Goal: Task Accomplishment & Management: Manage account settings

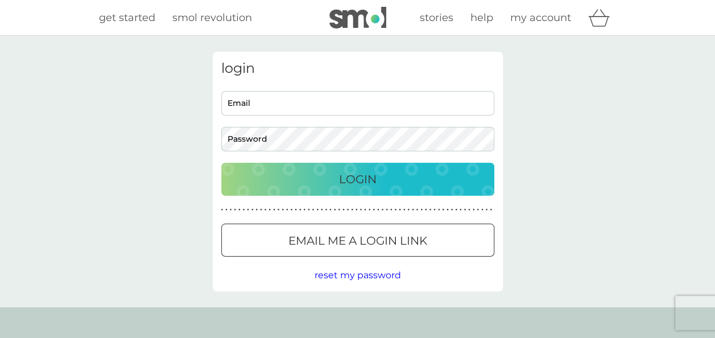
type input "glasburyks1@gmail.com"
click at [377, 179] on div "Login" at bounding box center [357, 179] width 250 height 18
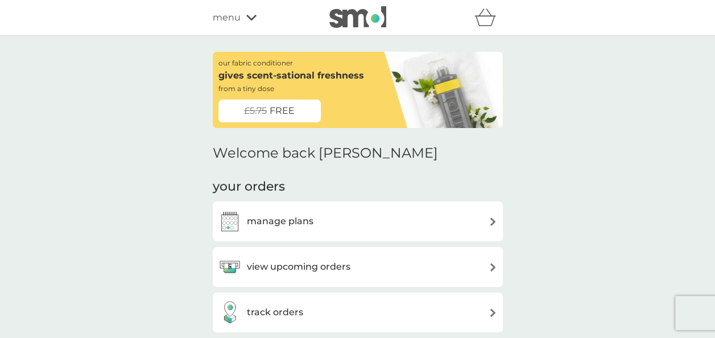
click at [490, 222] on img at bounding box center [492, 221] width 9 height 9
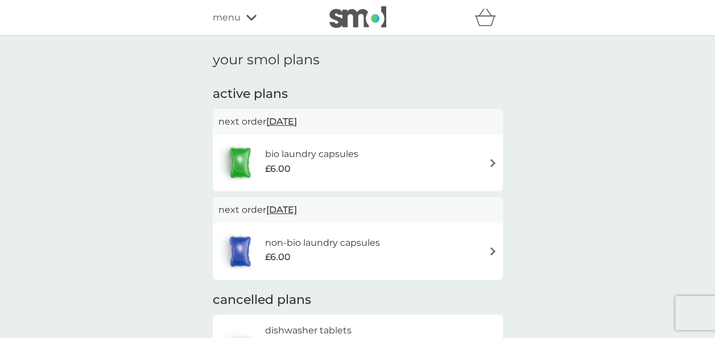
click at [491, 166] on img at bounding box center [492, 163] width 9 height 9
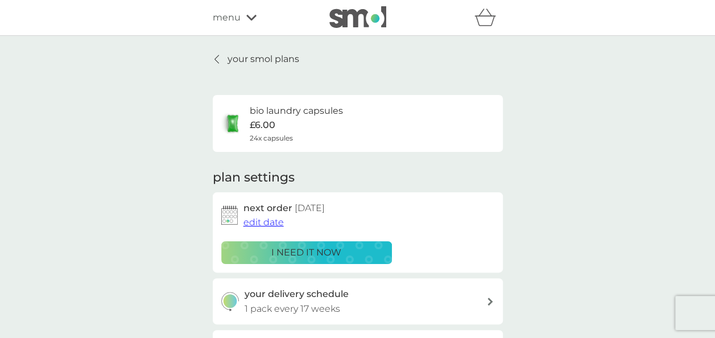
click at [267, 223] on span "edit date" at bounding box center [263, 222] width 40 height 11
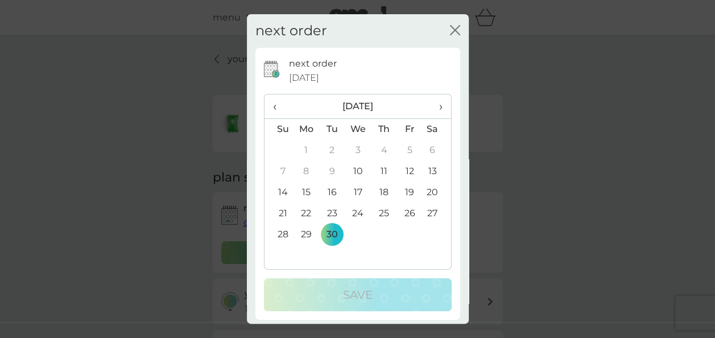
click at [305, 192] on td "15" at bounding box center [306, 192] width 26 height 21
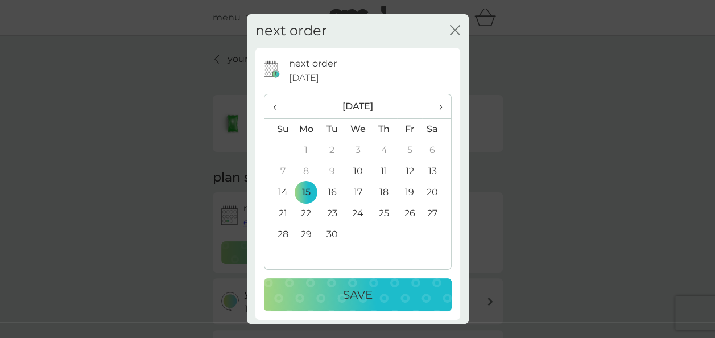
click at [348, 289] on p "Save" at bounding box center [358, 294] width 30 height 18
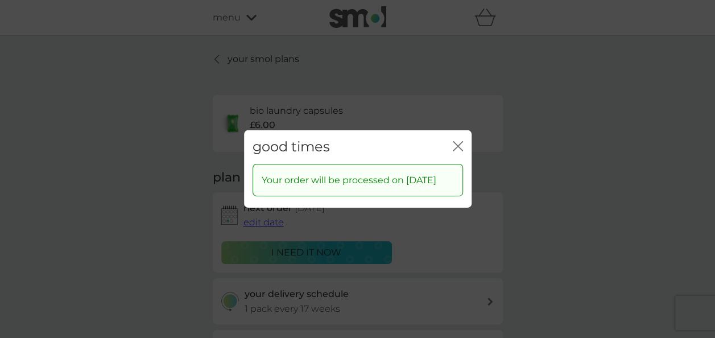
click at [456, 142] on icon "close" at bounding box center [455, 146] width 5 height 9
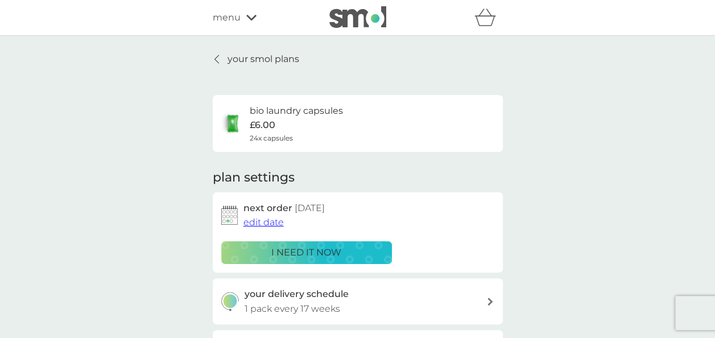
click at [216, 59] on icon at bounding box center [216, 59] width 5 height 9
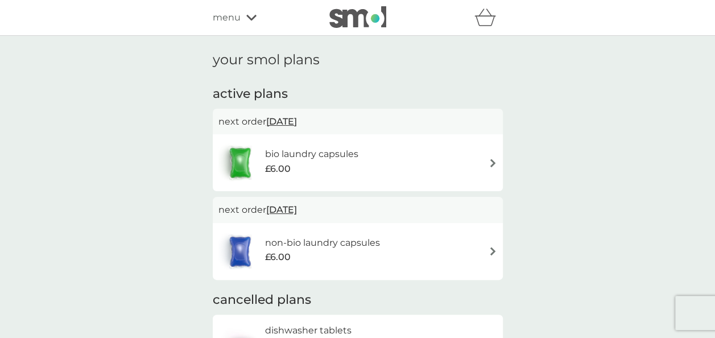
click at [363, 243] on h6 "non-bio laundry capsules" at bounding box center [321, 242] width 115 height 15
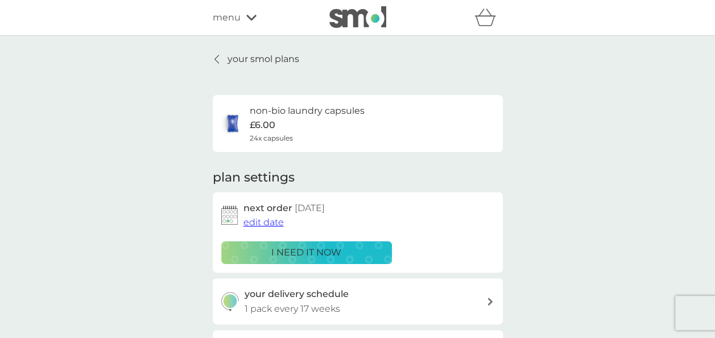
click at [275, 225] on span "edit date" at bounding box center [263, 222] width 40 height 11
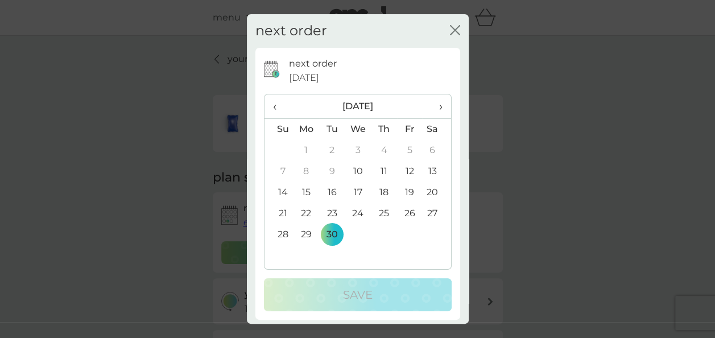
click at [307, 191] on td "15" at bounding box center [306, 192] width 26 height 21
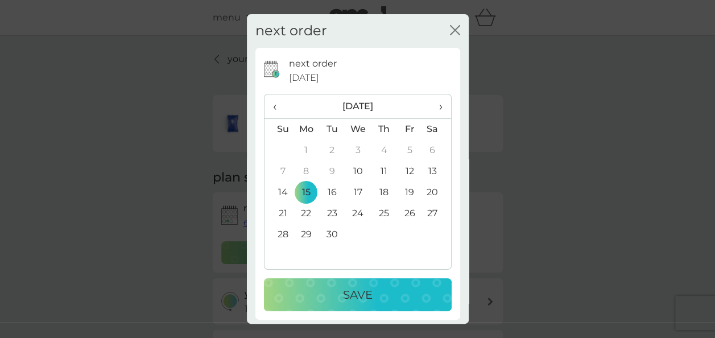
click at [335, 292] on div "Save" at bounding box center [357, 294] width 165 height 18
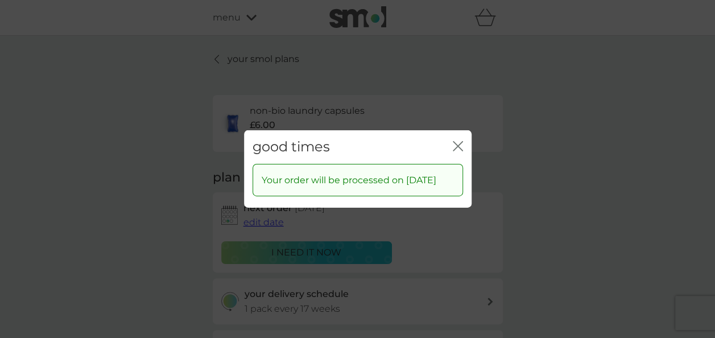
click at [456, 141] on icon "close" at bounding box center [457, 146] width 10 height 10
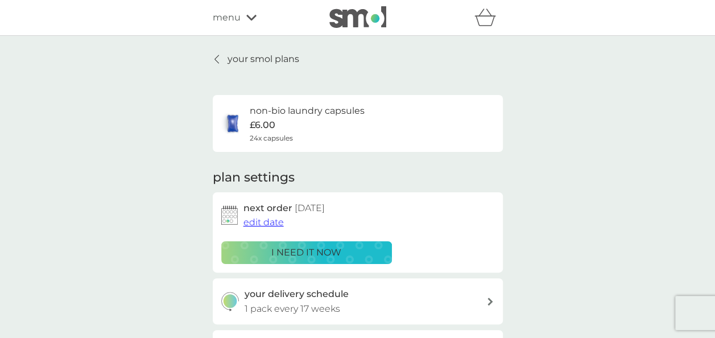
click at [249, 16] on icon at bounding box center [251, 17] width 10 height 7
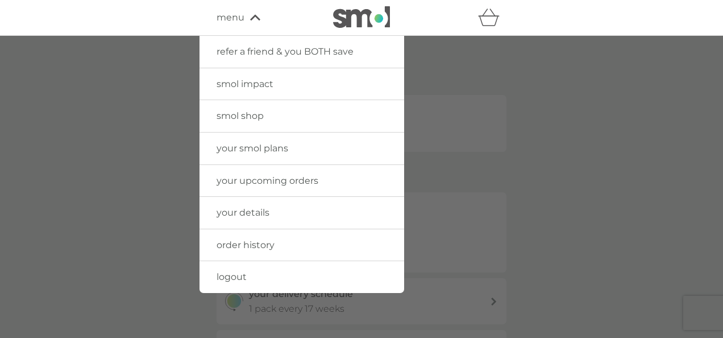
click at [258, 215] on span "your details" at bounding box center [243, 212] width 53 height 11
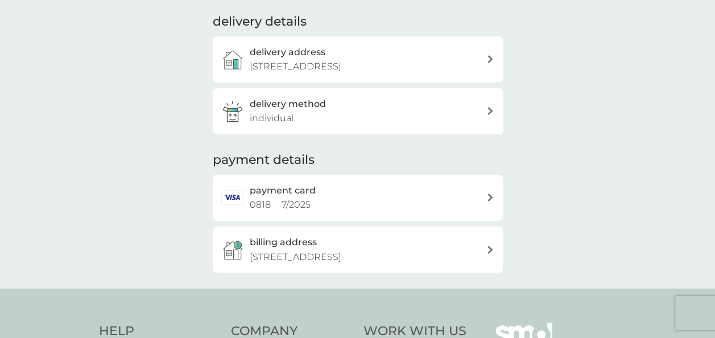
scroll to position [159, 0]
click at [488, 114] on icon at bounding box center [489, 110] width 5 height 8
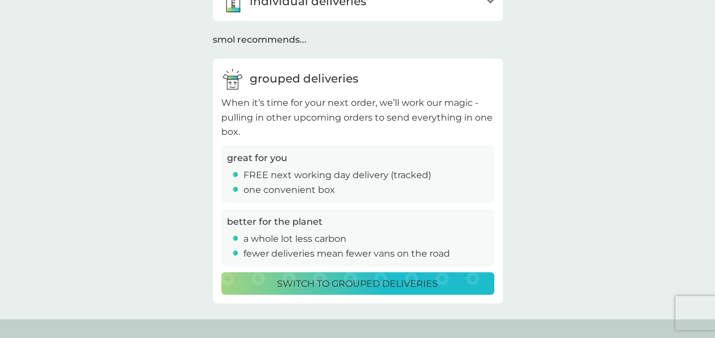
scroll to position [143, 0]
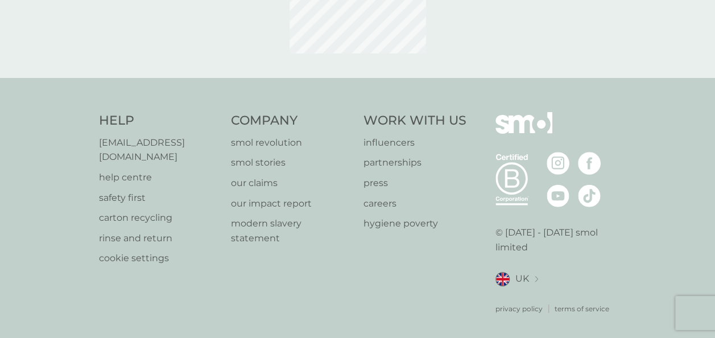
scroll to position [139, 0]
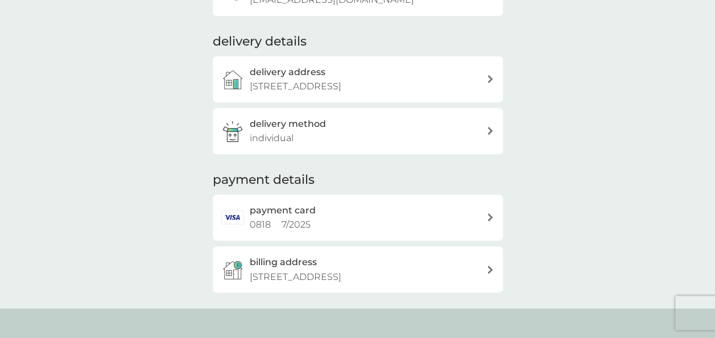
click at [490, 221] on icon at bounding box center [489, 217] width 5 height 8
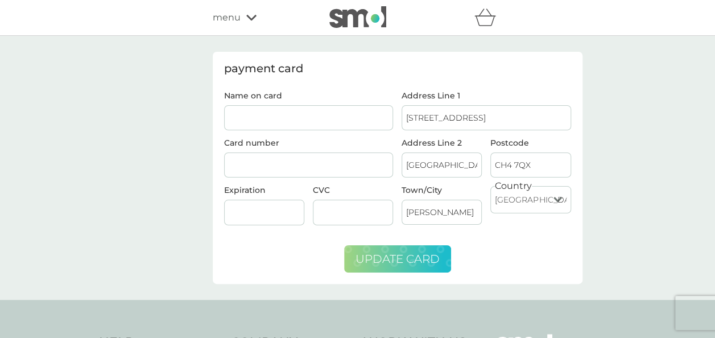
click at [436, 257] on span "update card" at bounding box center [397, 259] width 84 height 14
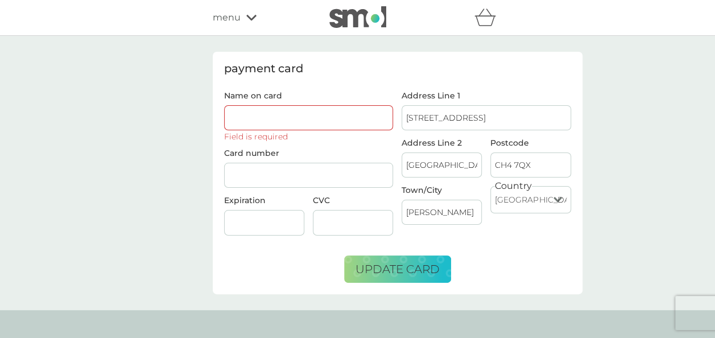
click at [261, 118] on input "Name on card" at bounding box center [308, 117] width 169 height 25
type input "Louise Cronin"
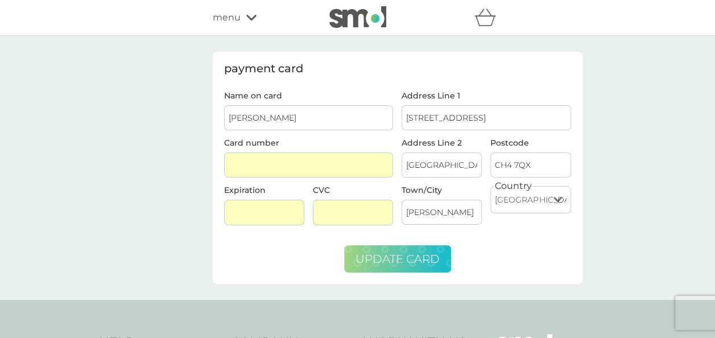
click at [392, 258] on span "update card" at bounding box center [397, 259] width 84 height 14
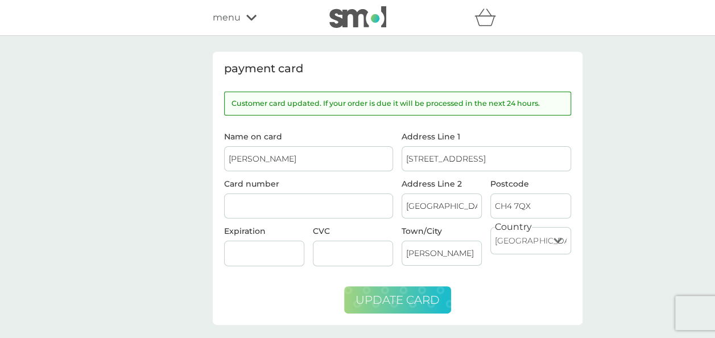
click at [254, 14] on icon at bounding box center [251, 17] width 10 height 7
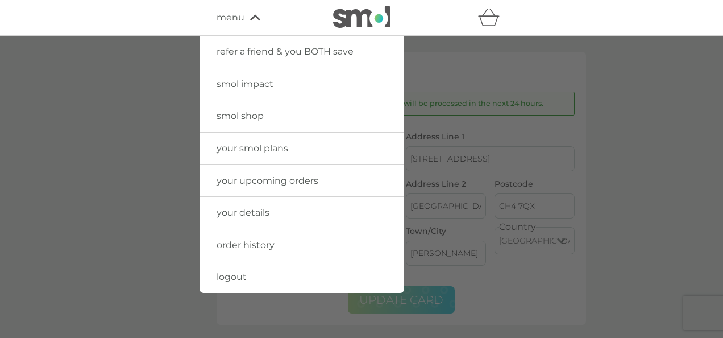
click at [258, 213] on span "your details" at bounding box center [243, 212] width 53 height 11
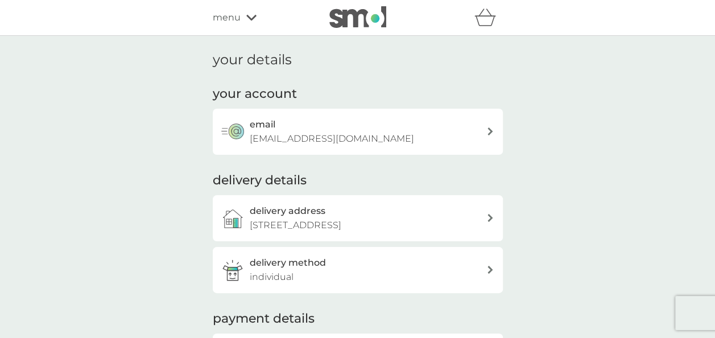
click at [249, 17] on icon at bounding box center [251, 17] width 10 height 7
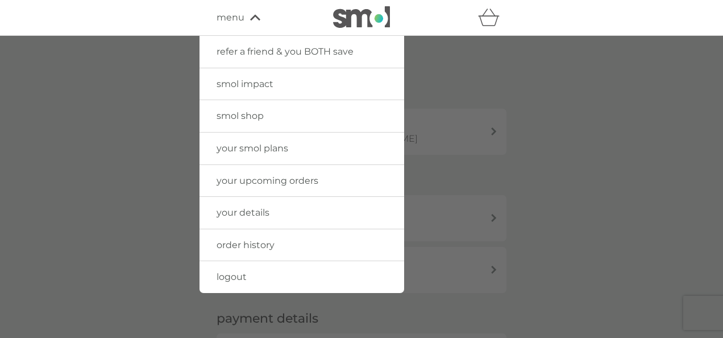
click at [271, 244] on span "order history" at bounding box center [246, 244] width 58 height 11
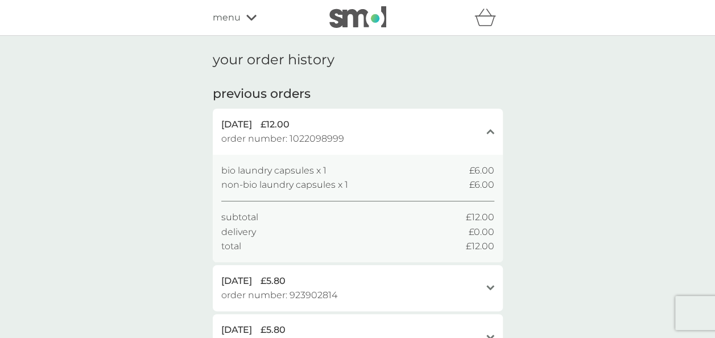
click at [248, 21] on div "menu" at bounding box center [261, 17] width 97 height 15
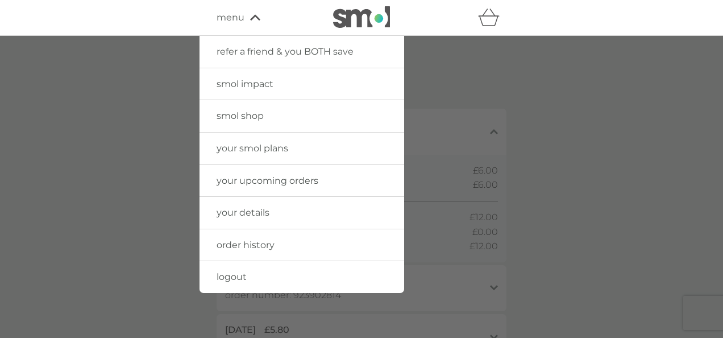
click at [264, 121] on link "smol shop" at bounding box center [302, 116] width 205 height 32
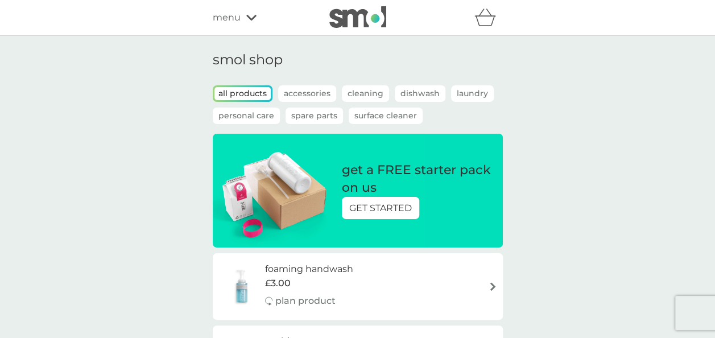
click at [479, 94] on p "Laundry" at bounding box center [472, 93] width 43 height 16
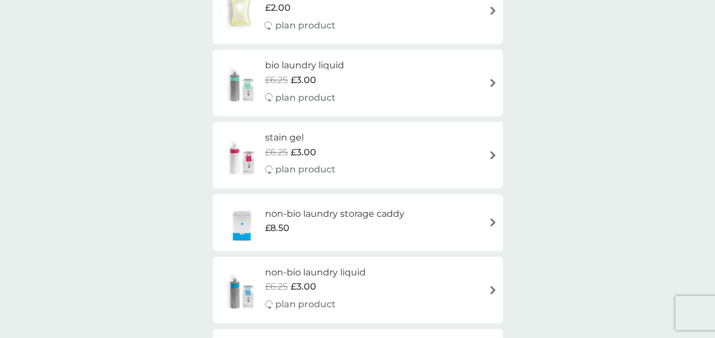
scroll to position [352, 0]
click at [492, 88] on img at bounding box center [492, 84] width 9 height 9
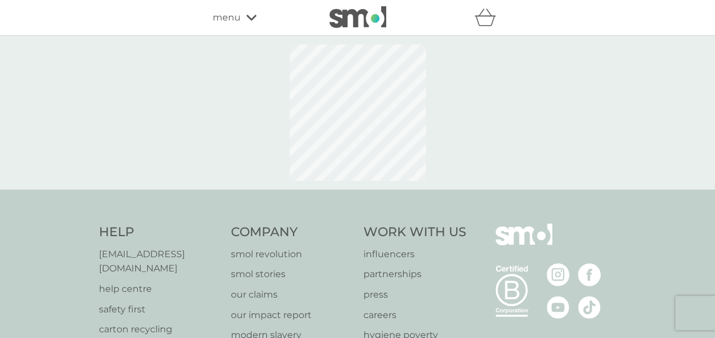
select select "91"
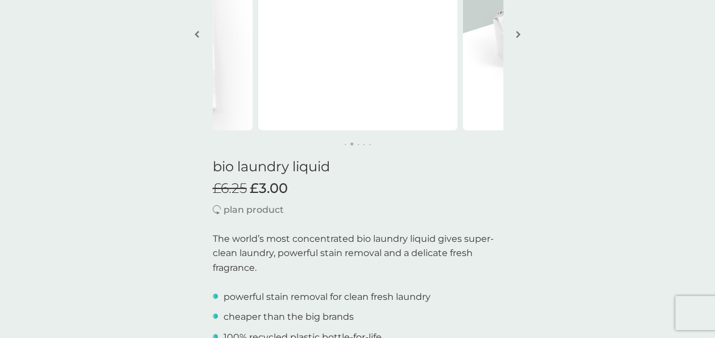
scroll to position [147, 0]
click at [257, 210] on p "plan product" at bounding box center [253, 209] width 60 height 15
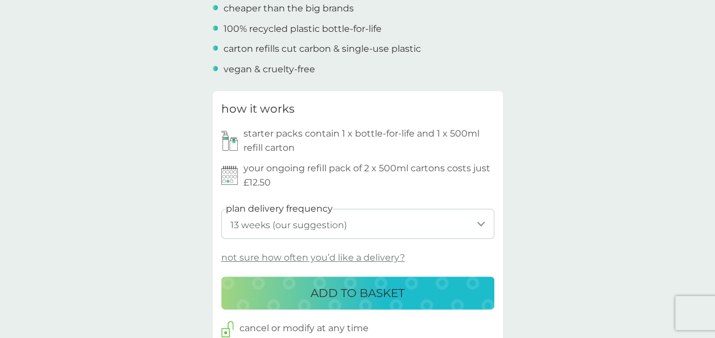
scroll to position [457, 0]
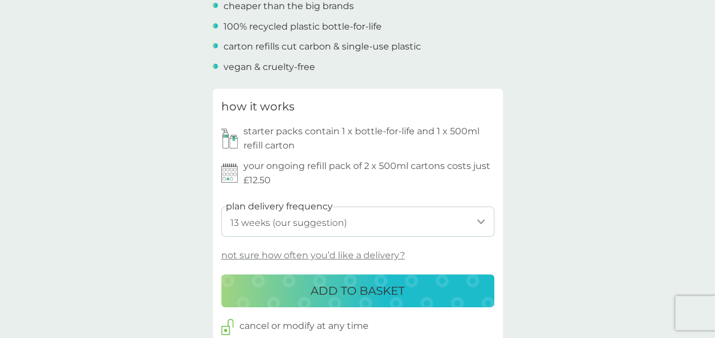
click at [435, 293] on div "ADD TO BASKET" at bounding box center [357, 290] width 250 height 18
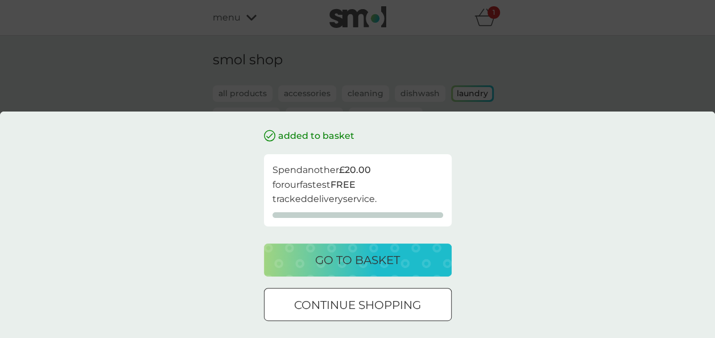
click at [426, 305] on div "continue shopping" at bounding box center [357, 305] width 186 height 18
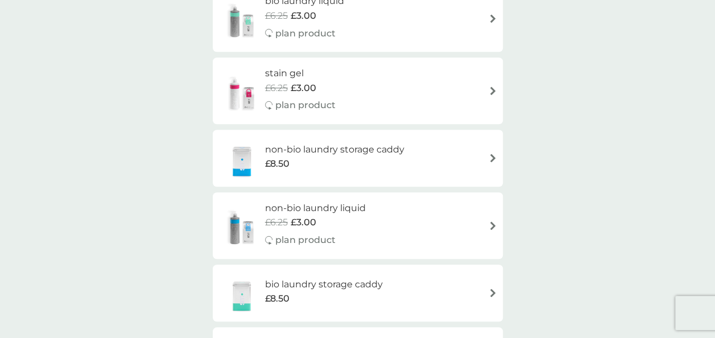
scroll to position [418, 0]
click at [487, 229] on div "non-bio laundry liquid £6.25 £3.00 plan product" at bounding box center [357, 224] width 279 height 49
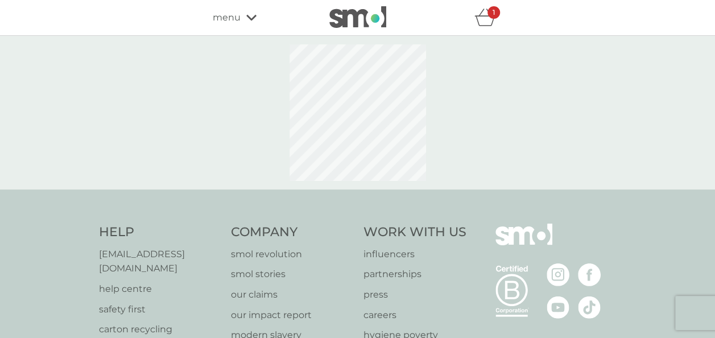
select select "91"
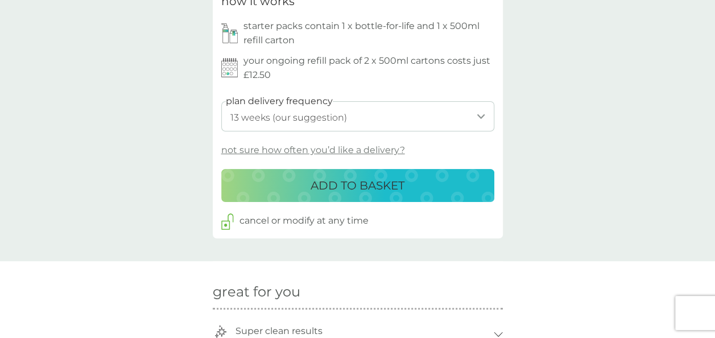
scroll to position [563, 0]
click at [449, 188] on div "ADD TO BASKET" at bounding box center [357, 185] width 250 height 18
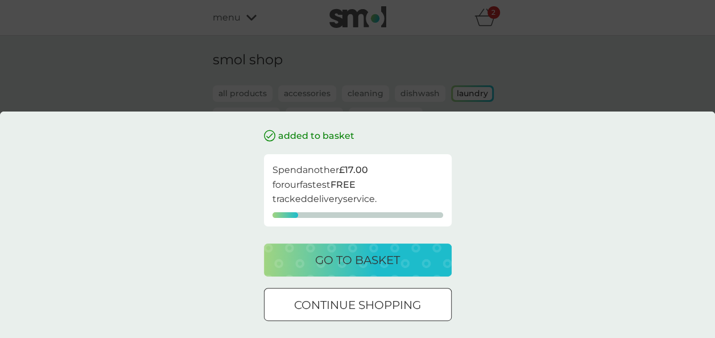
click at [423, 256] on div "go to basket" at bounding box center [357, 260] width 165 height 18
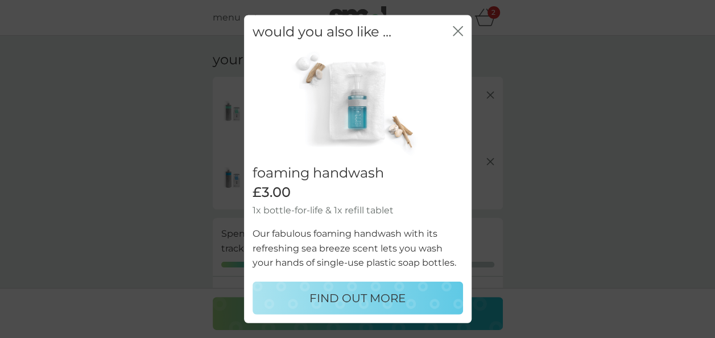
click at [403, 294] on p "FIND OUT MORE" at bounding box center [357, 297] width 96 height 18
select select "119"
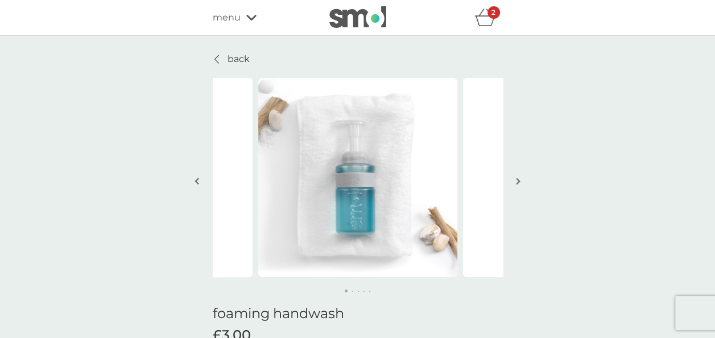
click at [514, 182] on button "button" at bounding box center [518, 181] width 9 height 57
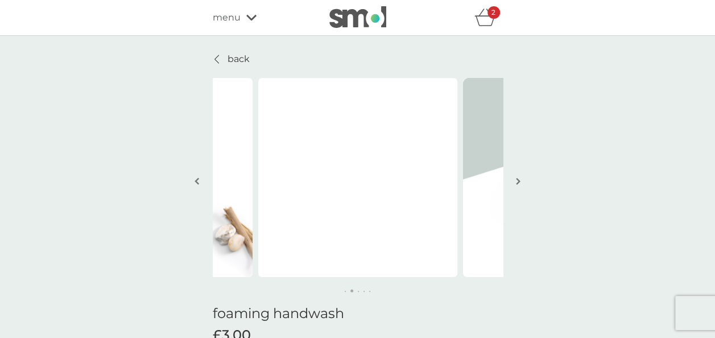
click at [516, 183] on img "button" at bounding box center [518, 181] width 5 height 9
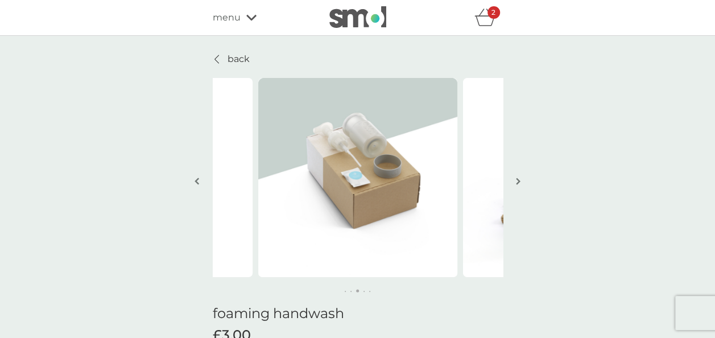
click at [514, 181] on button "button" at bounding box center [518, 181] width 9 height 57
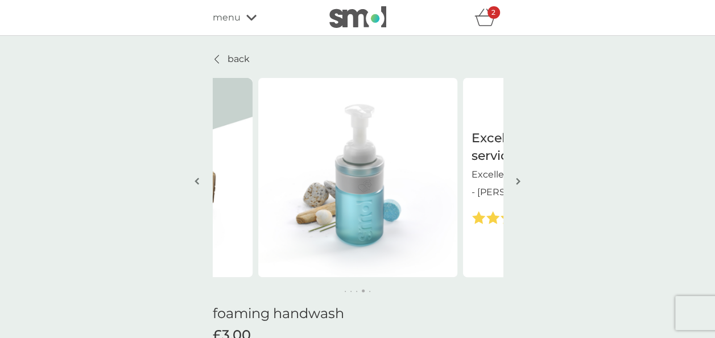
click at [520, 189] on button "button" at bounding box center [518, 181] width 9 height 57
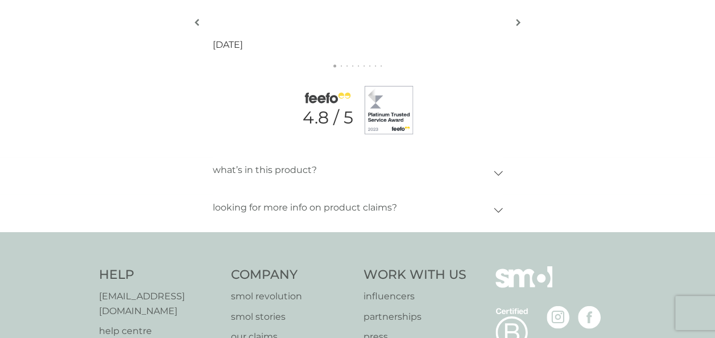
scroll to position [1363, 0]
click at [499, 172] on icon at bounding box center [498, 172] width 8 height 4
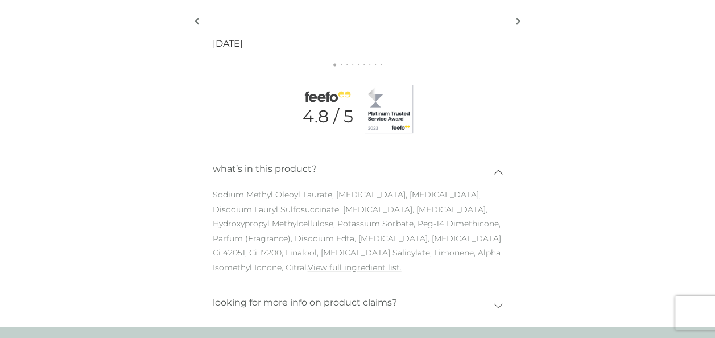
click at [497, 171] on icon at bounding box center [497, 171] width 9 height 5
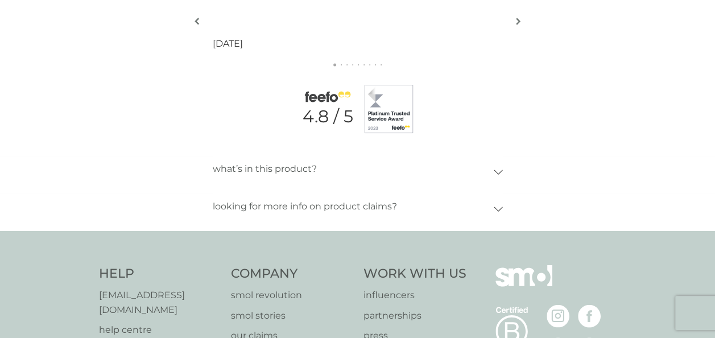
click at [501, 209] on icon at bounding box center [497, 208] width 9 height 5
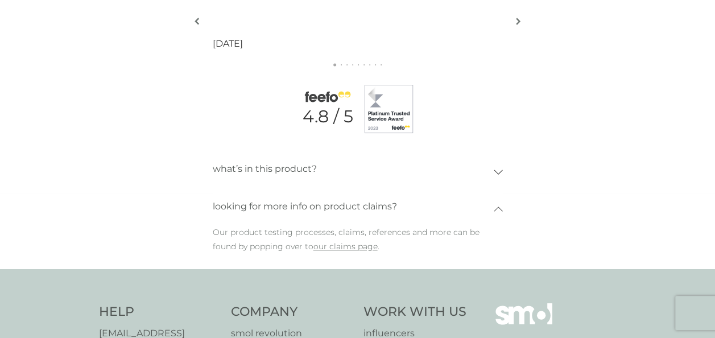
click at [495, 216] on div "looking for more info on product claims?" at bounding box center [358, 209] width 290 height 32
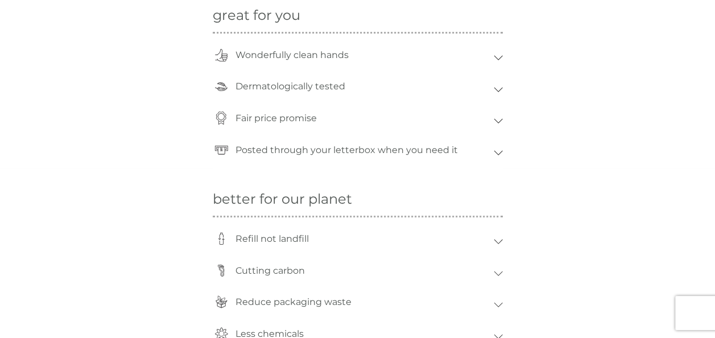
scroll to position [863, 0]
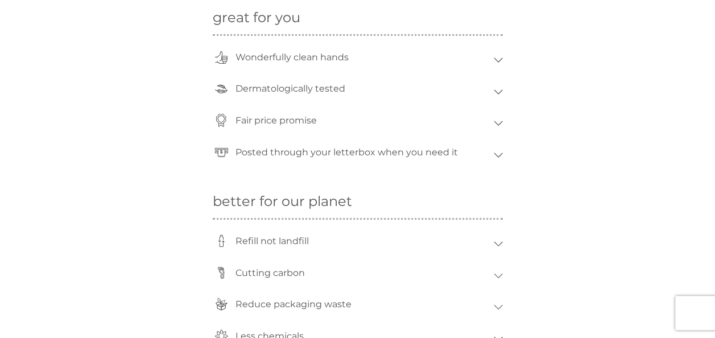
click at [497, 59] on icon at bounding box center [497, 59] width 9 height 5
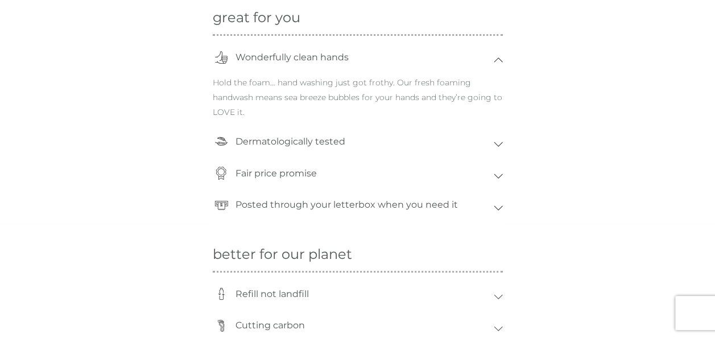
click at [496, 59] on icon at bounding box center [498, 60] width 8 height 4
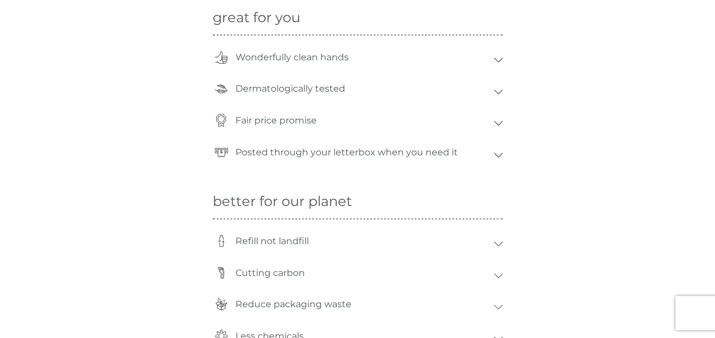
click at [497, 91] on icon at bounding box center [497, 91] width 9 height 5
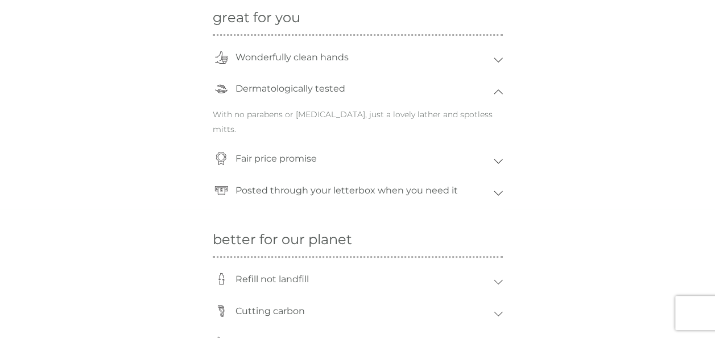
click at [492, 97] on div "Dermatologically tested" at bounding box center [362, 89] width 264 height 26
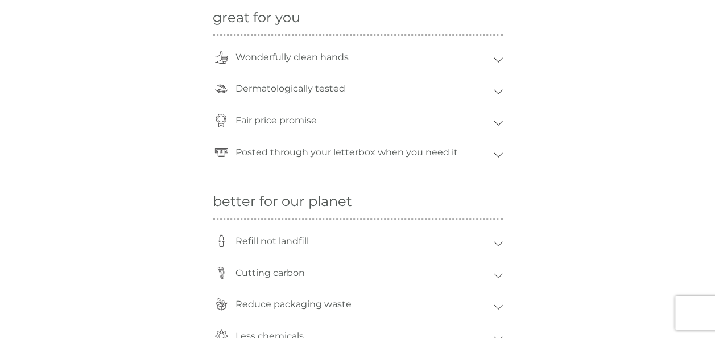
click at [497, 123] on icon at bounding box center [497, 123] width 9 height 5
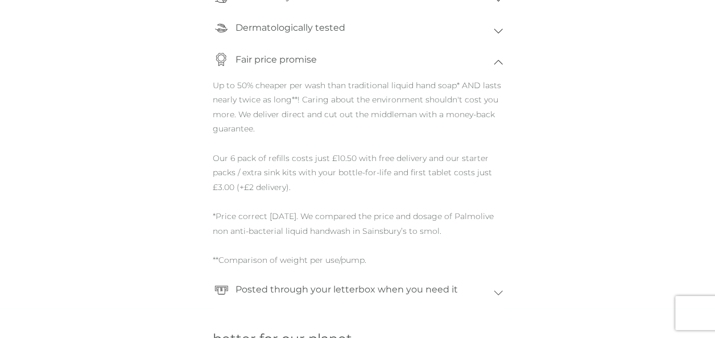
scroll to position [924, 0]
click at [499, 290] on icon at bounding box center [497, 291] width 9 height 5
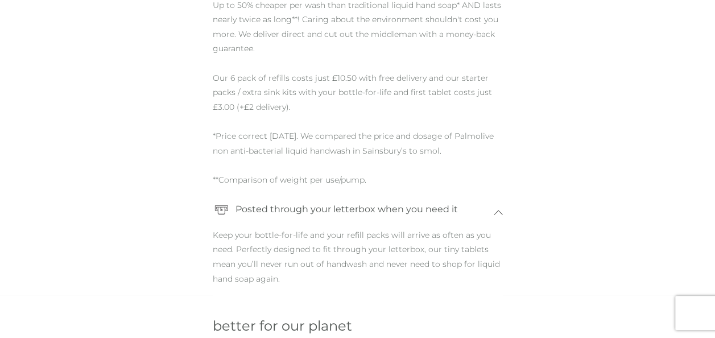
scroll to position [1008, 0]
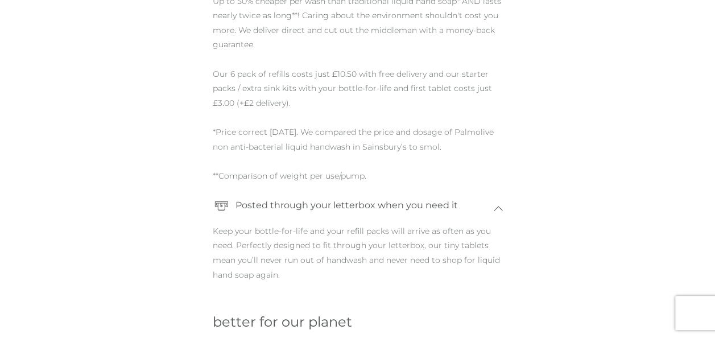
click at [497, 207] on icon at bounding box center [497, 208] width 9 height 5
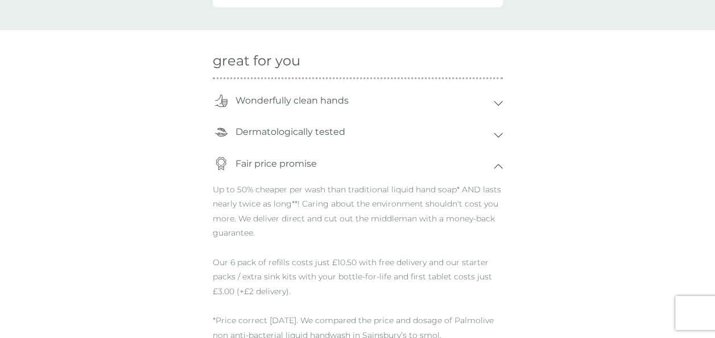
scroll to position [808, 0]
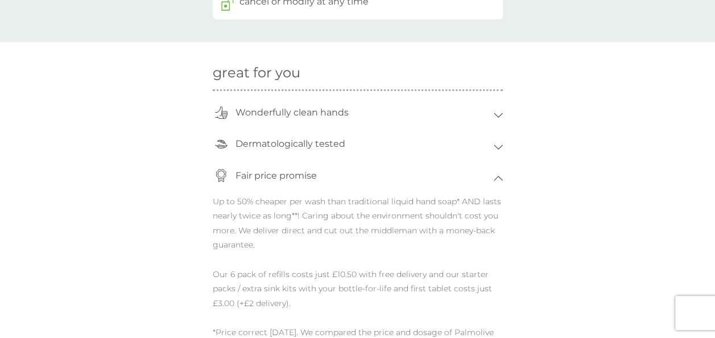
click at [499, 186] on div "Fair price promise" at bounding box center [358, 179] width 290 height 32
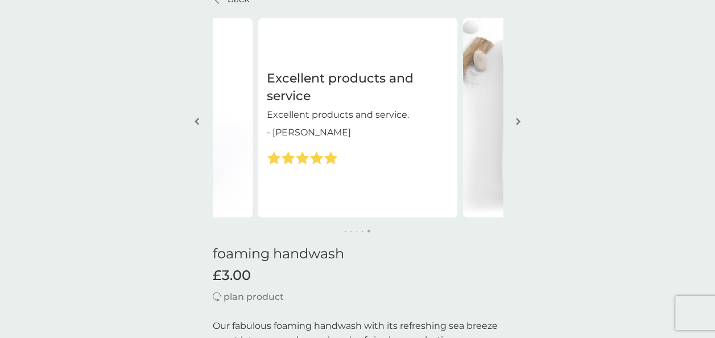
scroll to position [0, 0]
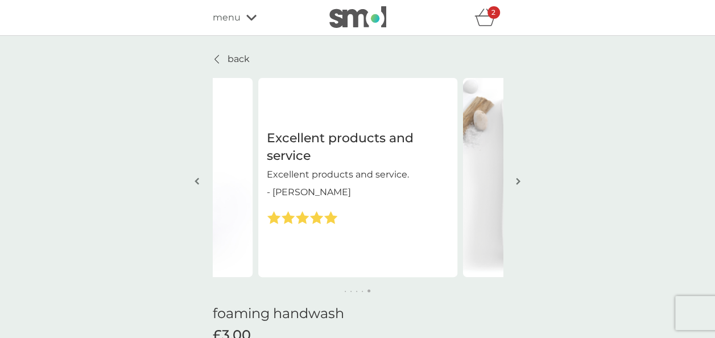
click at [485, 23] on icon "basket" at bounding box center [485, 18] width 22 height 18
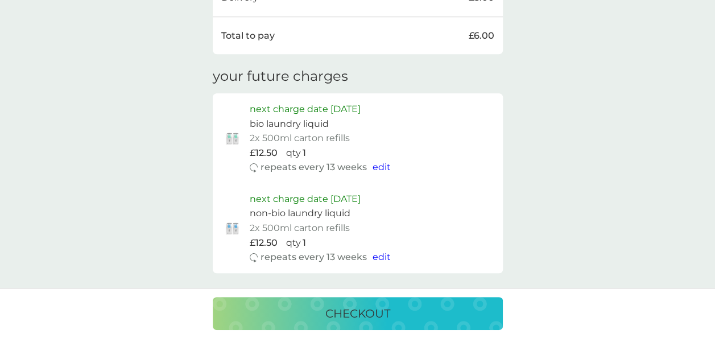
scroll to position [473, 0]
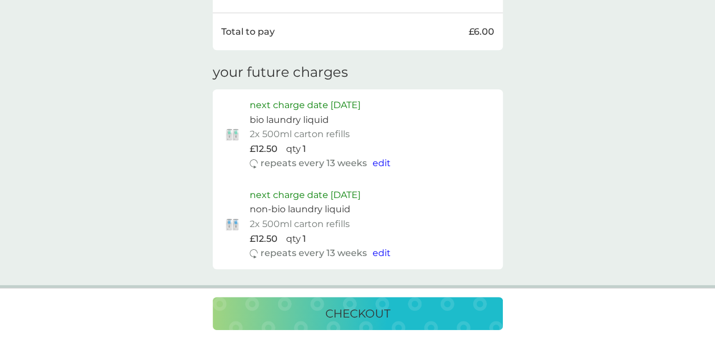
click at [382, 160] on span "edit" at bounding box center [381, 162] width 18 height 11
select select "91"
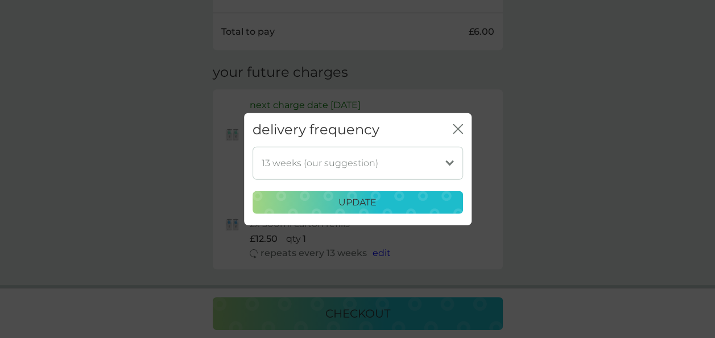
click at [446, 164] on select "1 week 2 weeks 3 weeks 4 weeks 5 weeks 6 weeks 7 weeks 8 weeks 9 weeks 10 weeks…" at bounding box center [357, 162] width 210 height 33
click at [446, 167] on select "1 week 2 weeks 3 weeks 4 weeks 5 weeks 6 weeks 7 weeks 8 weeks 9 weeks 10 weeks…" at bounding box center [357, 162] width 210 height 33
click at [454, 125] on icon "close" at bounding box center [457, 129] width 10 height 10
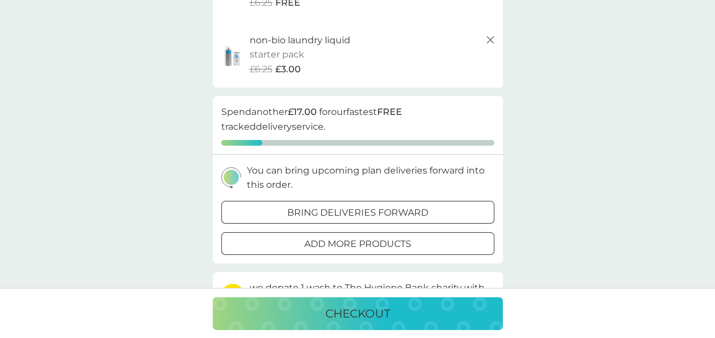
scroll to position [122, 0]
click at [426, 315] on div "checkout" at bounding box center [357, 313] width 267 height 18
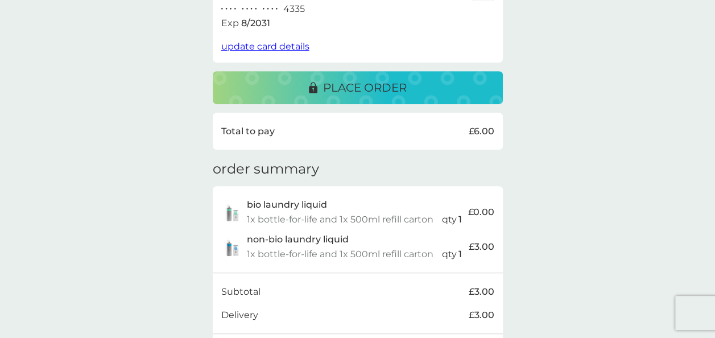
scroll to position [240, 0]
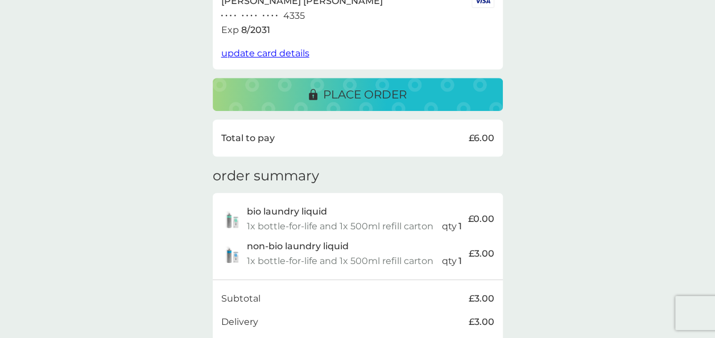
click at [369, 94] on p "place order" at bounding box center [365, 94] width 84 height 18
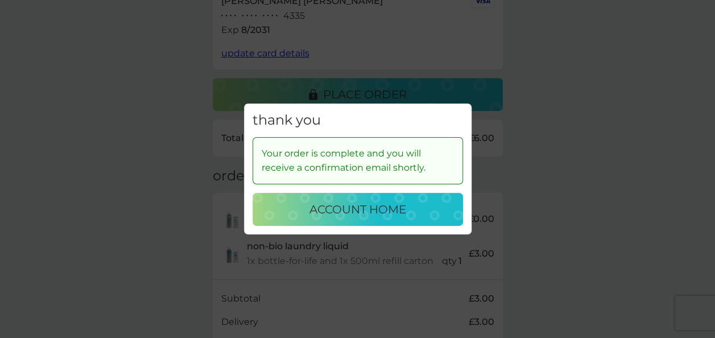
click at [359, 213] on p "account home" at bounding box center [357, 209] width 97 height 18
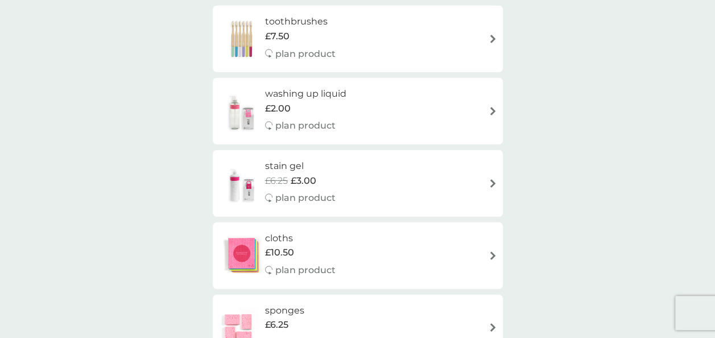
scroll to position [1576, 0]
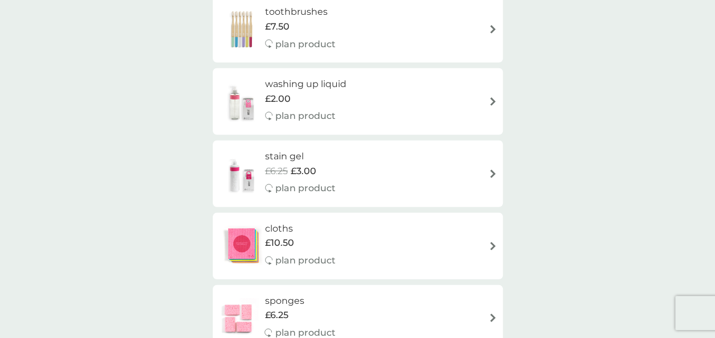
click at [488, 176] on img at bounding box center [492, 173] width 9 height 9
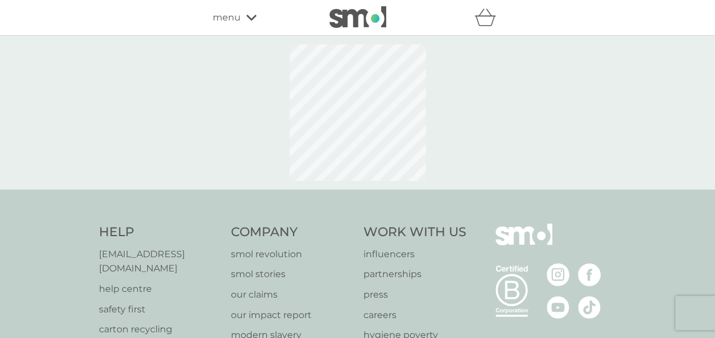
select select "182"
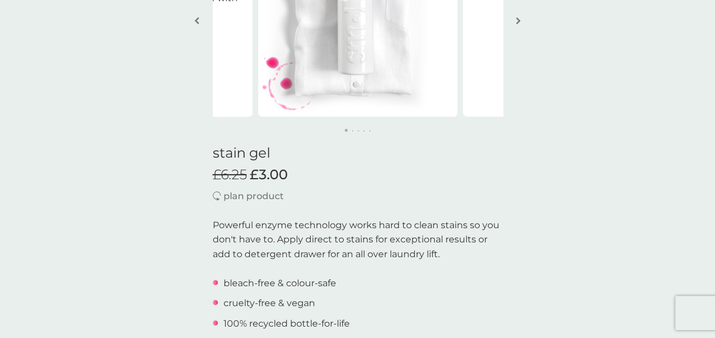
scroll to position [170, 0]
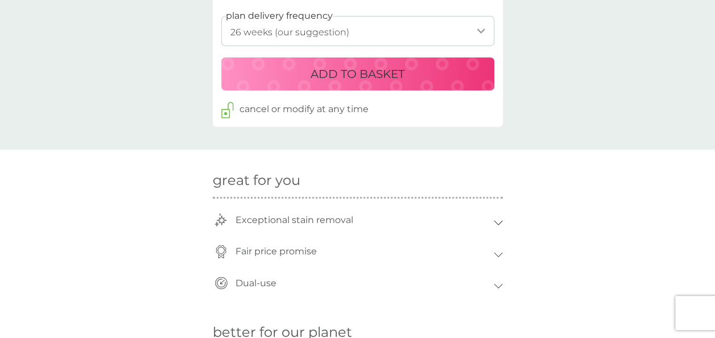
scroll to position [648, 0]
click at [497, 221] on icon at bounding box center [497, 221] width 9 height 5
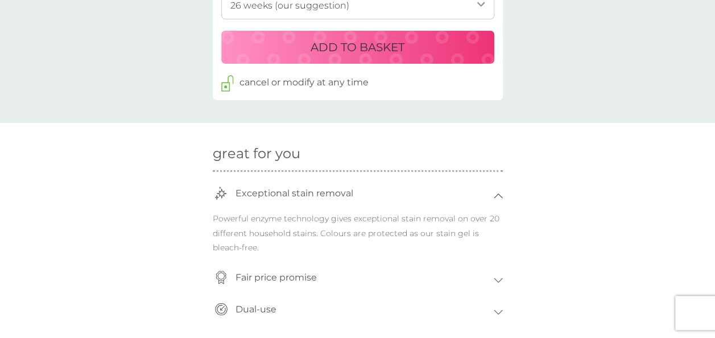
scroll to position [674, 0]
click at [497, 195] on icon at bounding box center [497, 195] width 9 height 5
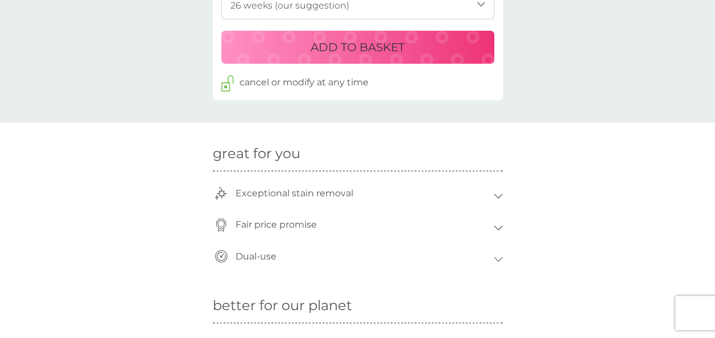
click at [500, 258] on icon at bounding box center [498, 259] width 8 height 4
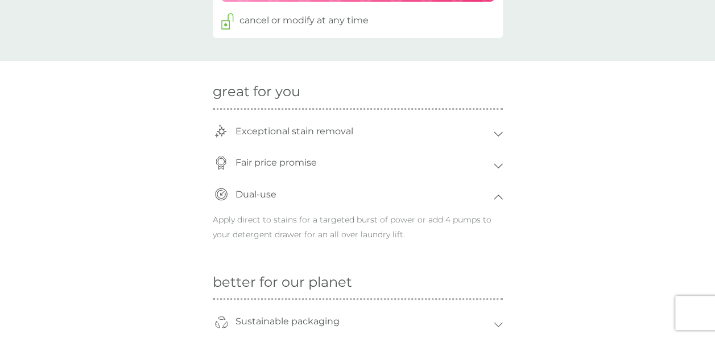
scroll to position [737, 0]
click at [497, 196] on icon at bounding box center [497, 196] width 9 height 5
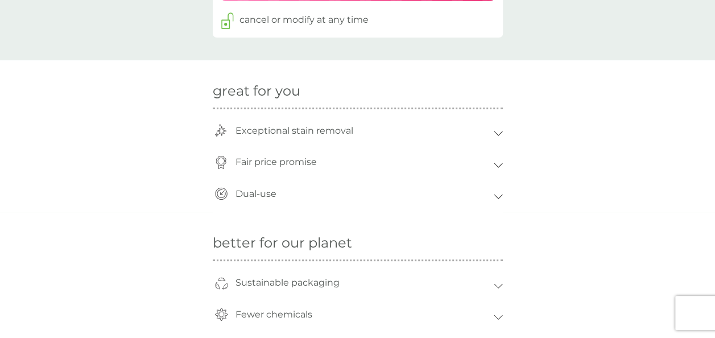
click at [497, 165] on icon at bounding box center [497, 165] width 9 height 5
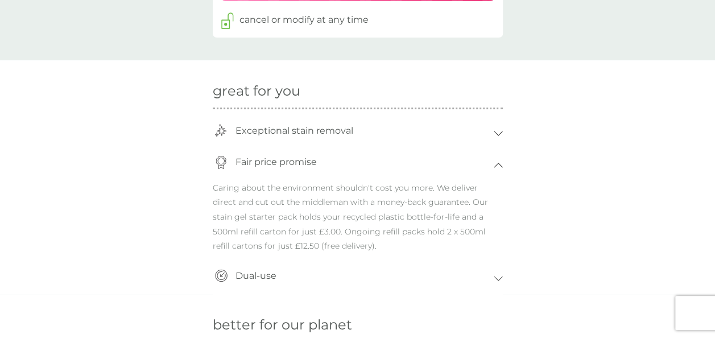
click at [497, 165] on icon at bounding box center [497, 165] width 9 height 5
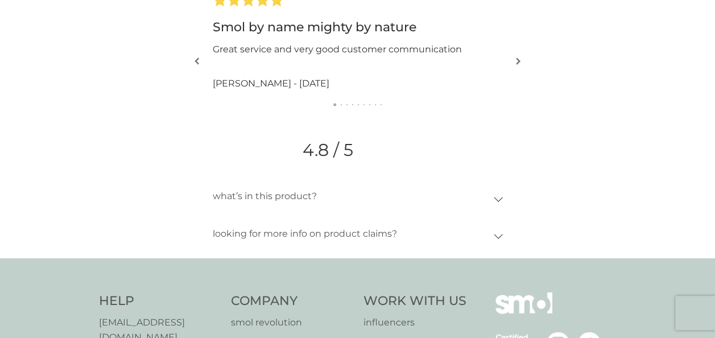
scroll to position [1181, 0]
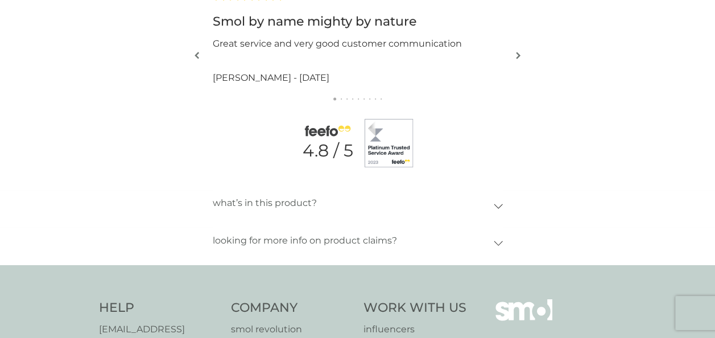
click at [497, 242] on icon at bounding box center [497, 242] width 9 height 5
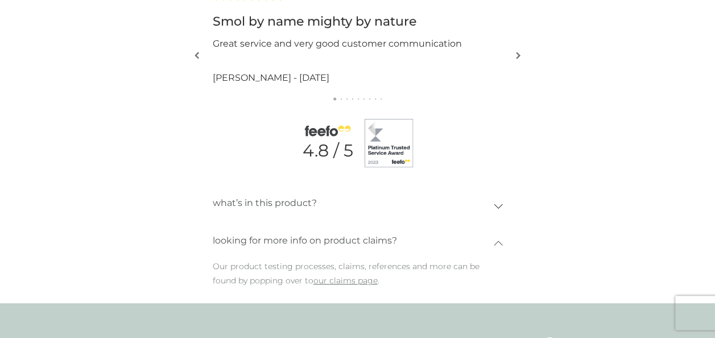
click at [497, 242] on icon at bounding box center [497, 242] width 9 height 5
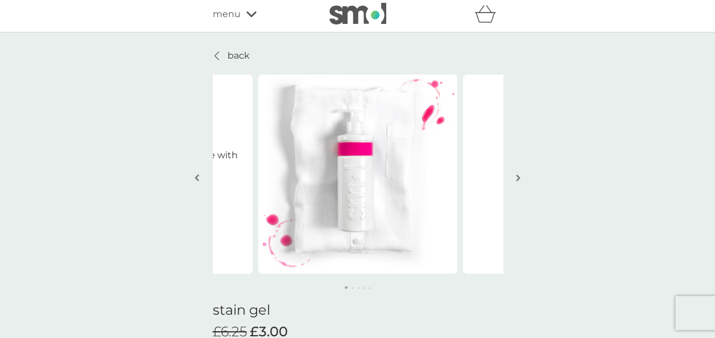
scroll to position [0, 0]
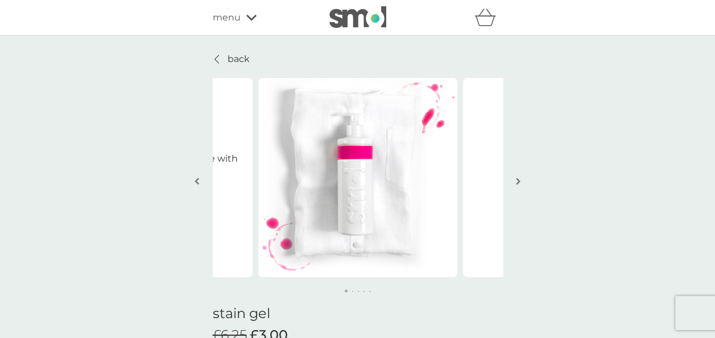
click at [243, 21] on div "menu" at bounding box center [261, 17] width 97 height 15
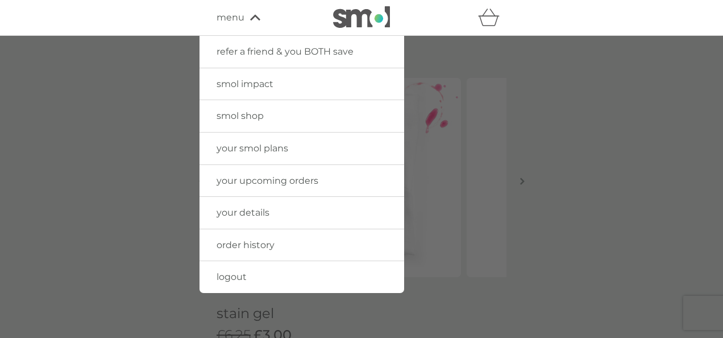
click at [228, 119] on span "smol shop" at bounding box center [240, 115] width 47 height 11
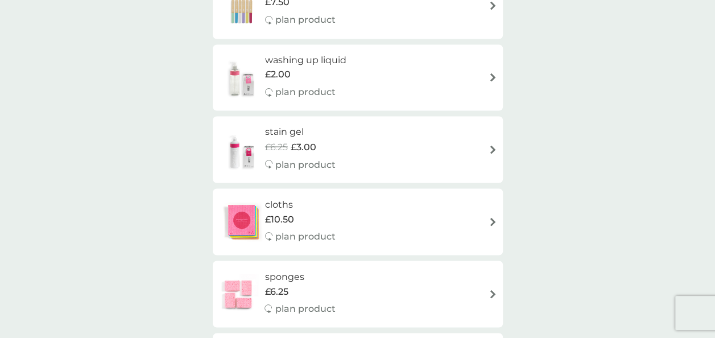
scroll to position [935, 0]
click at [360, 170] on div "stain gel £6.25 £3.00 plan product" at bounding box center [357, 149] width 279 height 49
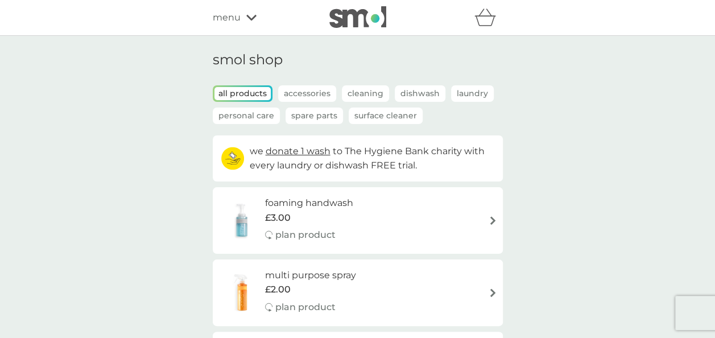
select select "182"
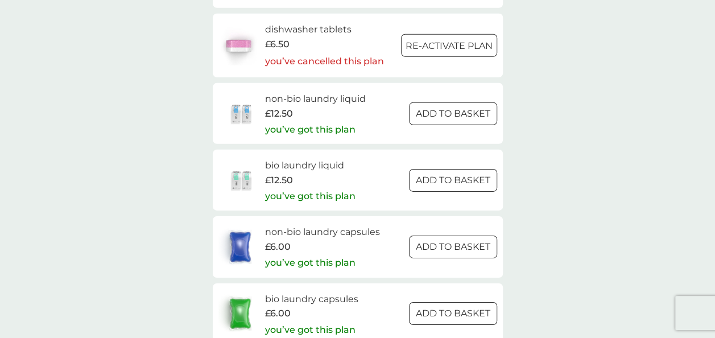
scroll to position [1714, 0]
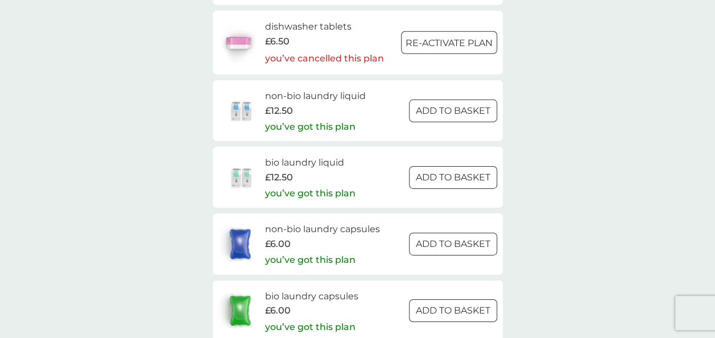
click at [281, 105] on span "£12.50" at bounding box center [279, 110] width 28 height 15
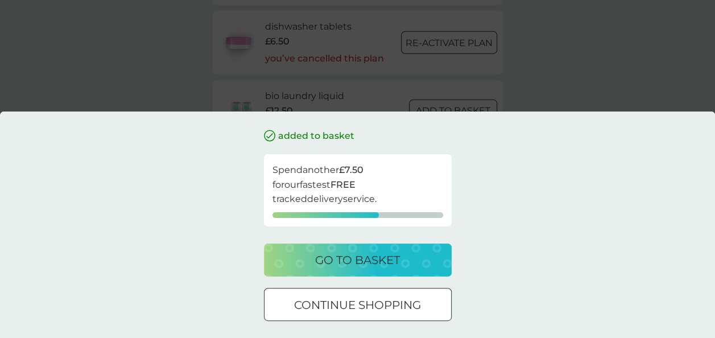
click at [127, 70] on div "added to basket Spend another £7.50 for our fastest FREE tracked delivery servi…" at bounding box center [357, 169] width 715 height 338
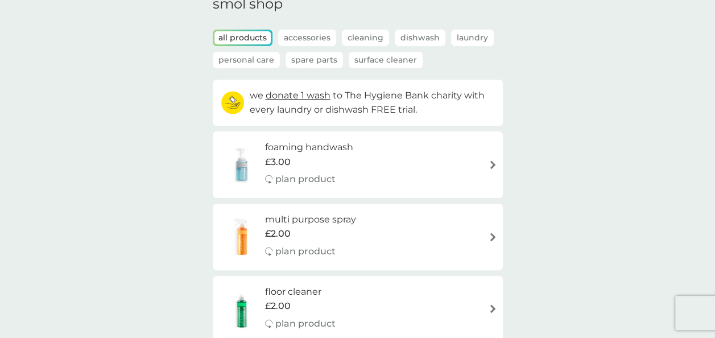
scroll to position [50, 0]
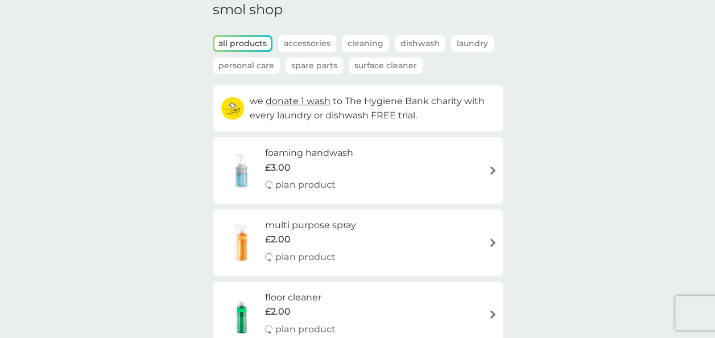
click at [474, 43] on p "Laundry" at bounding box center [472, 43] width 43 height 16
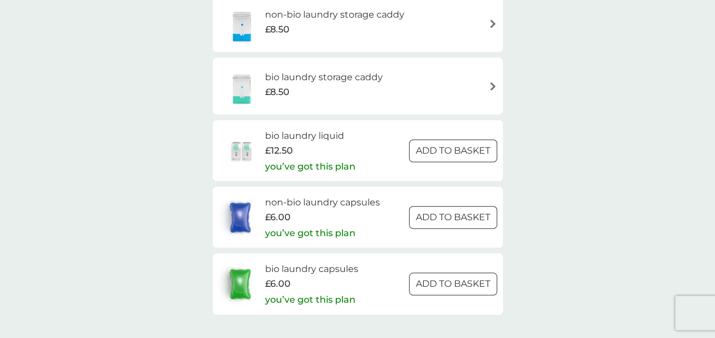
scroll to position [496, 0]
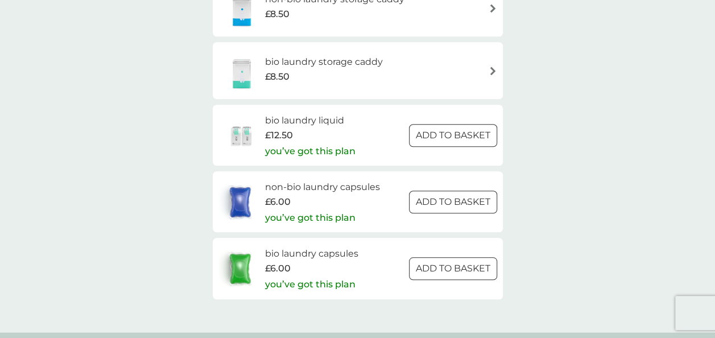
click at [298, 118] on h6 "bio laundry liquid" at bounding box center [310, 120] width 90 height 15
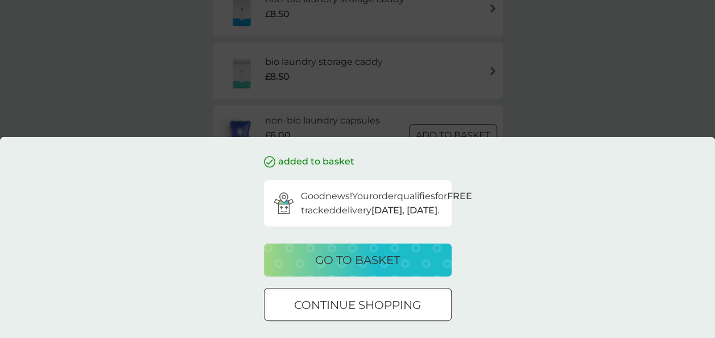
click at [567, 82] on div "added to basket Good news! Your order qualifies for FREE tracked delivery [DATE…" at bounding box center [357, 169] width 715 height 338
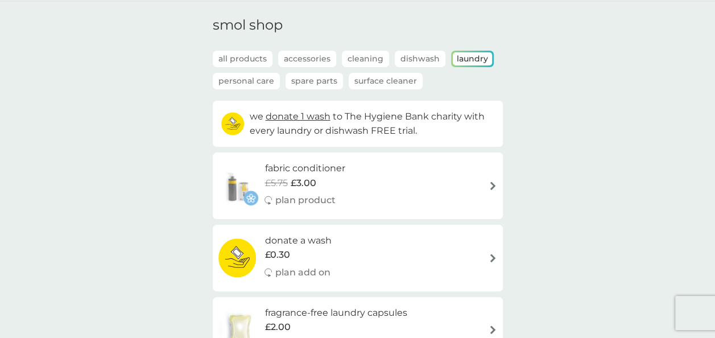
scroll to position [0, 0]
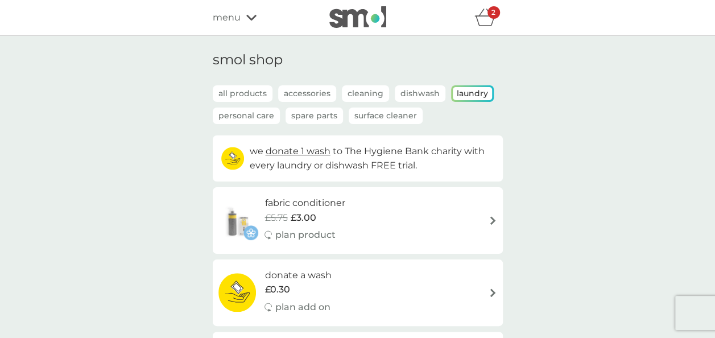
click at [487, 14] on div "2" at bounding box center [493, 12] width 13 height 13
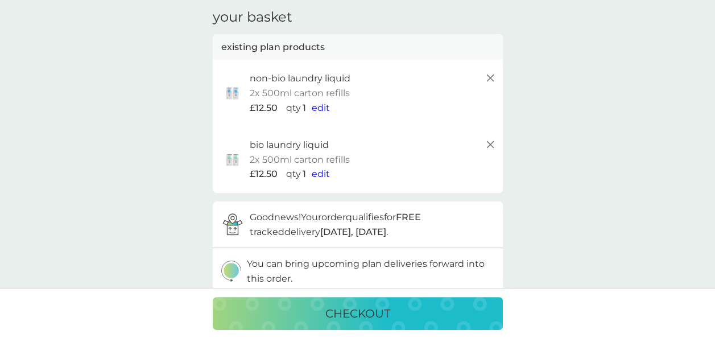
scroll to position [49, 0]
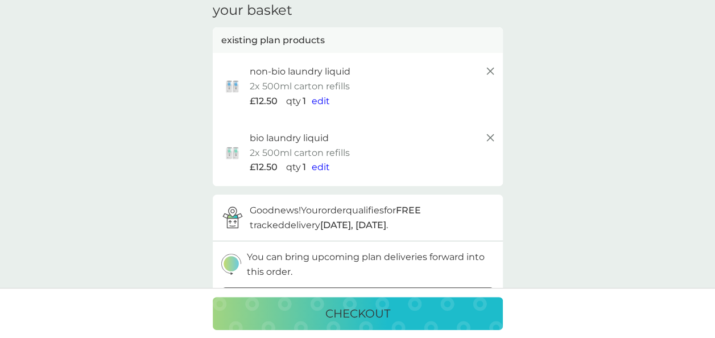
click at [328, 81] on p "2x 500ml carton refills" at bounding box center [300, 86] width 100 height 15
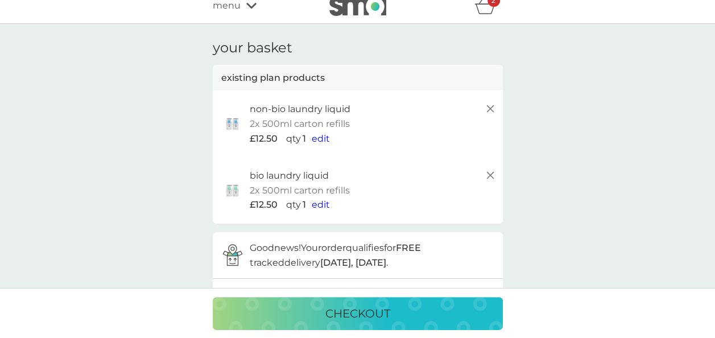
scroll to position [0, 0]
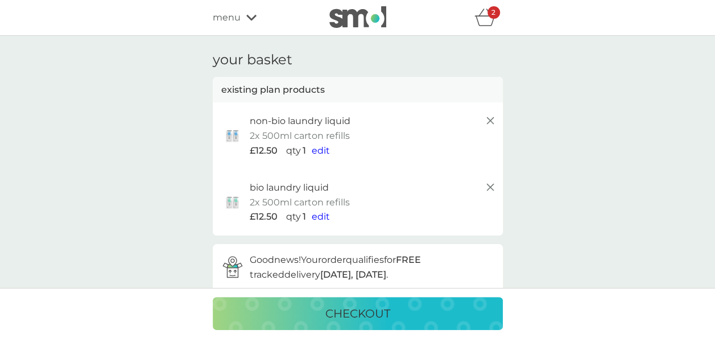
click at [489, 16] on div "2" at bounding box center [493, 12] width 13 height 13
click at [492, 119] on icon at bounding box center [490, 121] width 14 height 14
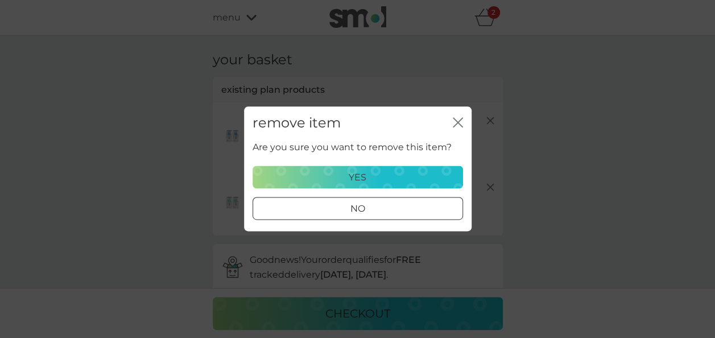
click at [408, 178] on div "yes" at bounding box center [358, 177] width 196 height 15
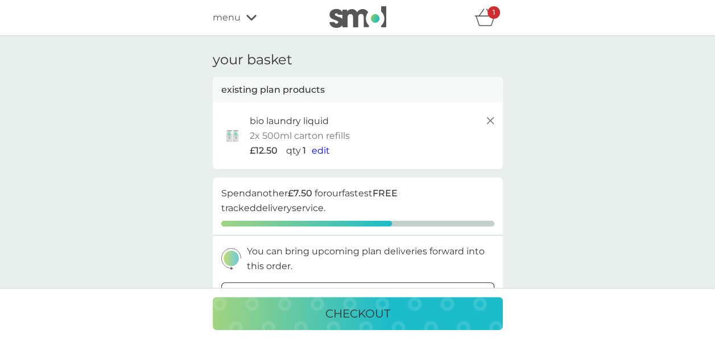
click at [489, 122] on line at bounding box center [489, 120] width 7 height 7
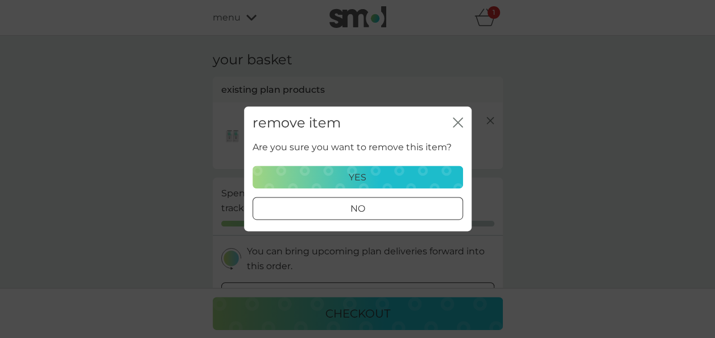
click at [404, 168] on button "yes" at bounding box center [357, 177] width 210 height 23
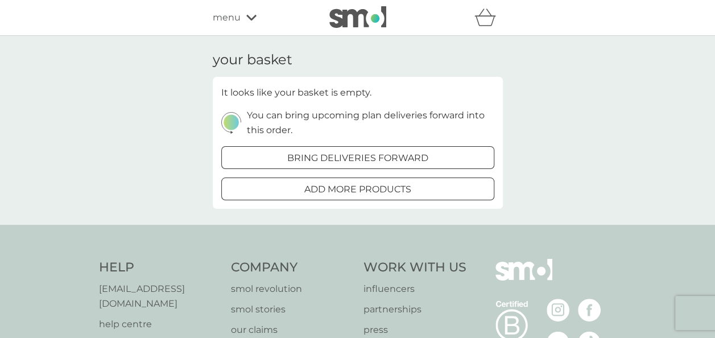
click at [251, 19] on icon at bounding box center [251, 18] width 10 height 6
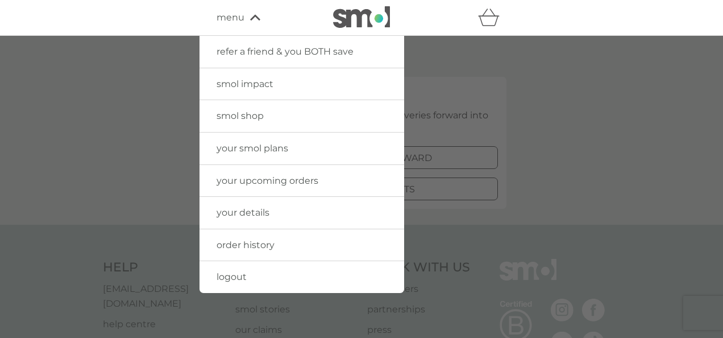
click at [227, 118] on span "smol shop" at bounding box center [240, 115] width 47 height 11
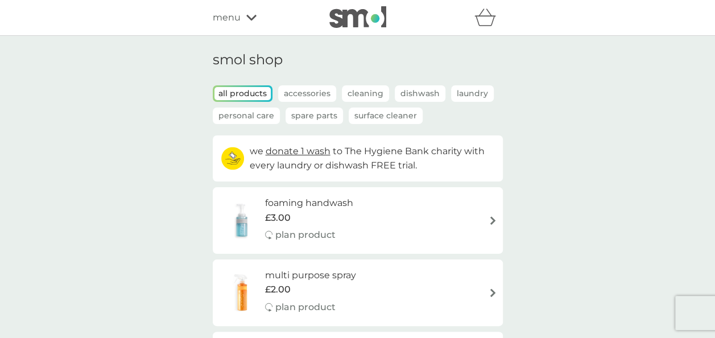
click at [472, 93] on p "Laundry" at bounding box center [472, 93] width 43 height 16
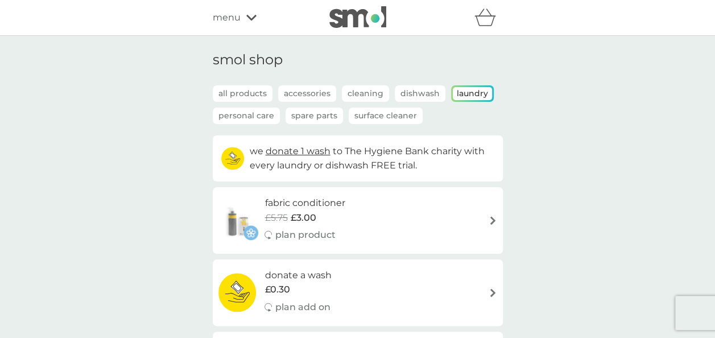
click at [249, 18] on icon at bounding box center [251, 18] width 10 height 6
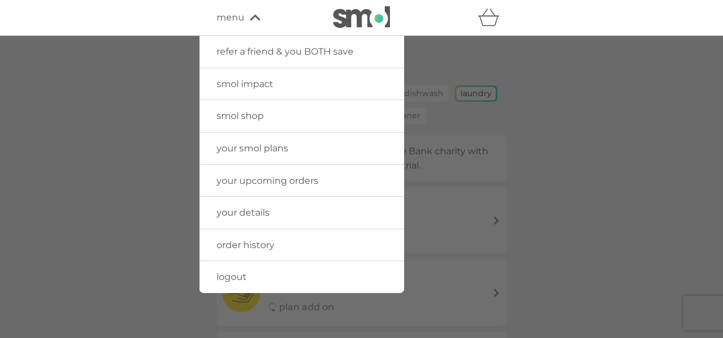
click at [241, 242] on span "order history" at bounding box center [246, 244] width 58 height 11
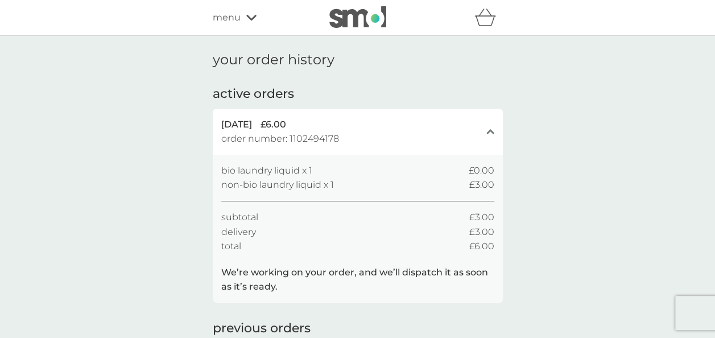
click at [252, 16] on icon at bounding box center [251, 17] width 10 height 7
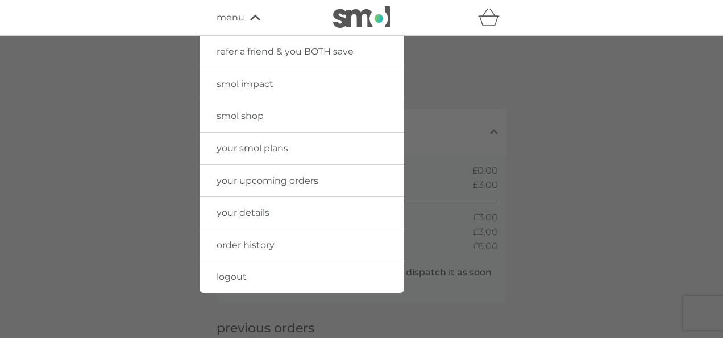
click at [250, 117] on span "smol shop" at bounding box center [240, 115] width 47 height 11
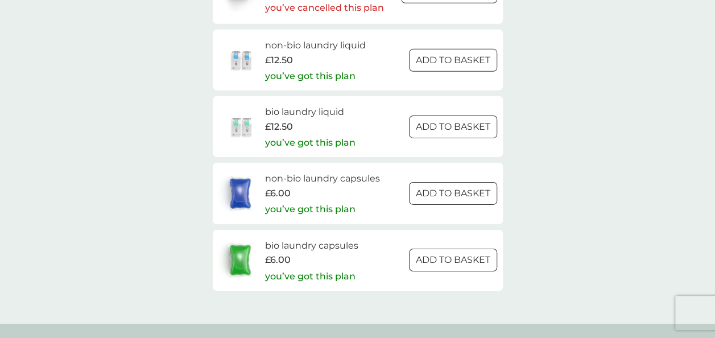
scroll to position [1765, 0]
click at [327, 126] on div "£12.50" at bounding box center [310, 126] width 90 height 15
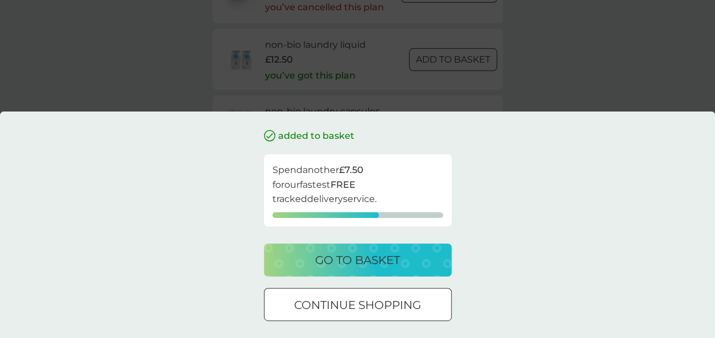
click at [102, 76] on div "added to basket Spend another £7.50 for our fastest FREE tracked delivery servi…" at bounding box center [357, 169] width 715 height 338
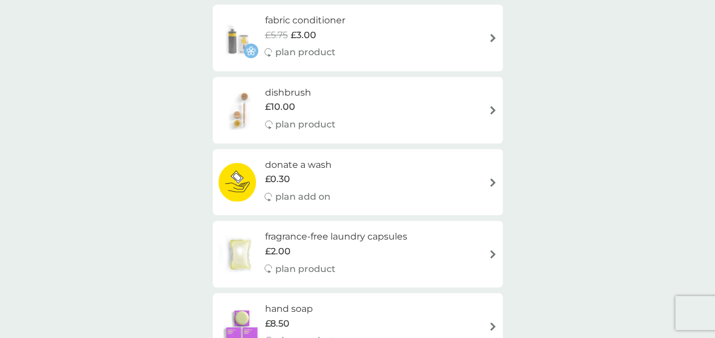
scroll to position [0, 0]
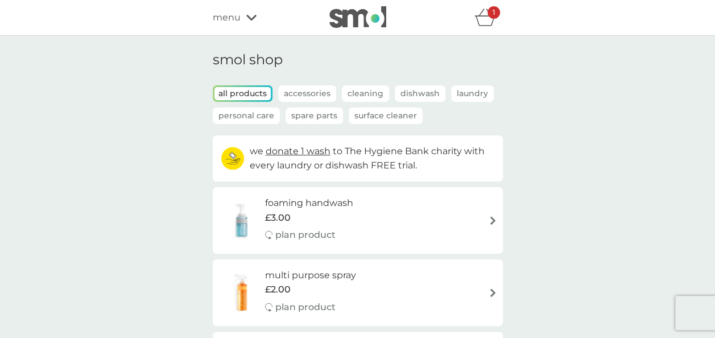
click at [489, 19] on icon "basket" at bounding box center [485, 18] width 22 height 18
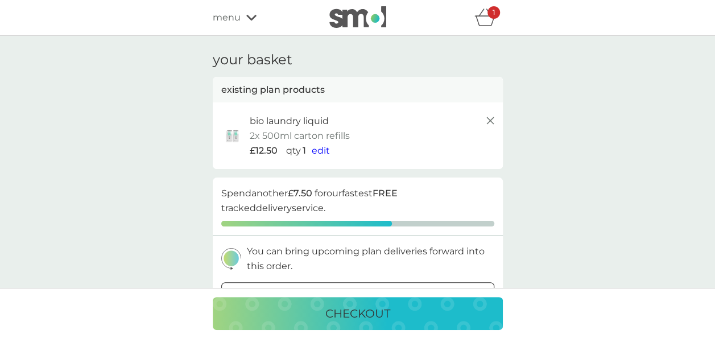
click at [490, 121] on line at bounding box center [489, 120] width 7 height 7
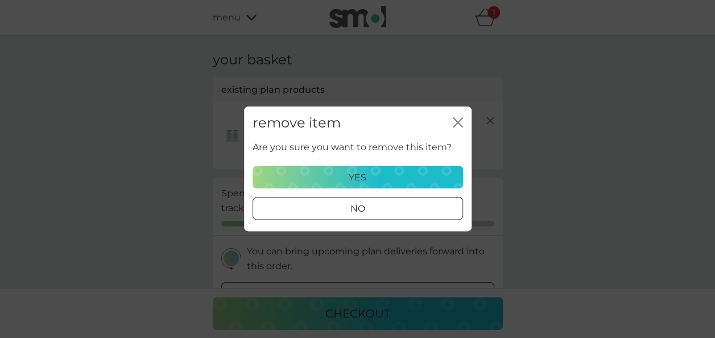
click at [414, 177] on div "yes" at bounding box center [358, 177] width 196 height 15
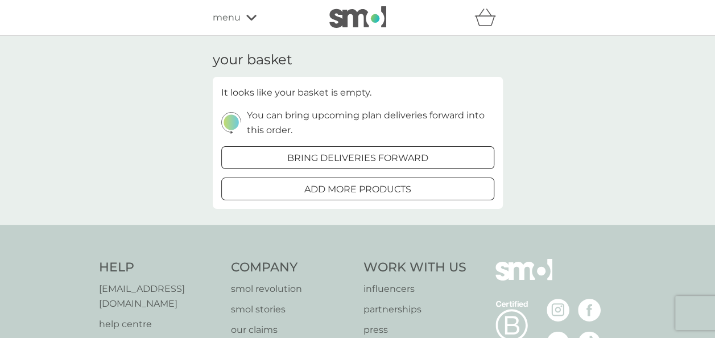
click at [248, 16] on icon at bounding box center [251, 17] width 10 height 7
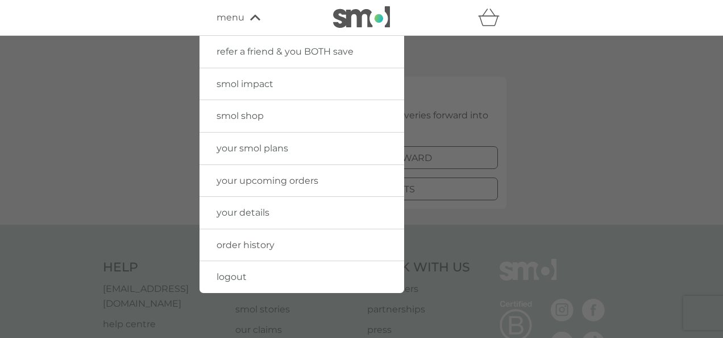
click at [240, 180] on span "your upcoming orders" at bounding box center [268, 180] width 102 height 11
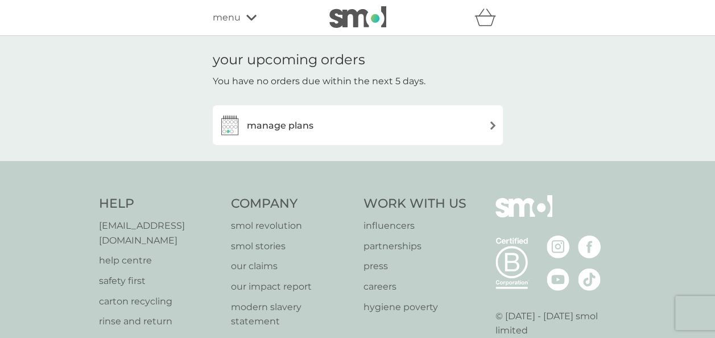
click at [475, 130] on div "manage plans" at bounding box center [357, 125] width 279 height 23
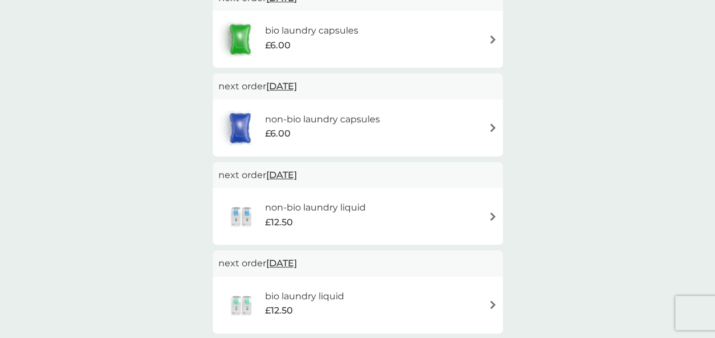
scroll to position [125, 0]
click at [492, 126] on img at bounding box center [492, 126] width 9 height 9
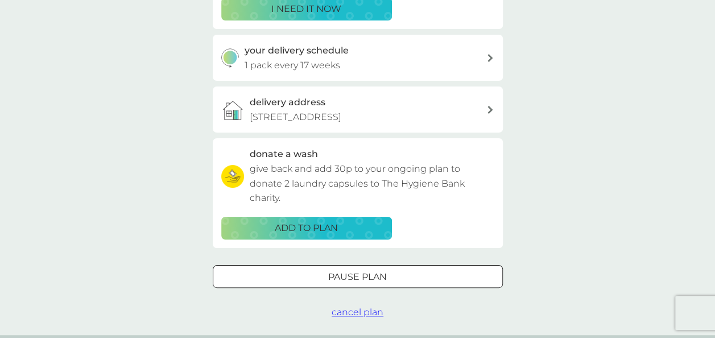
scroll to position [286, 0]
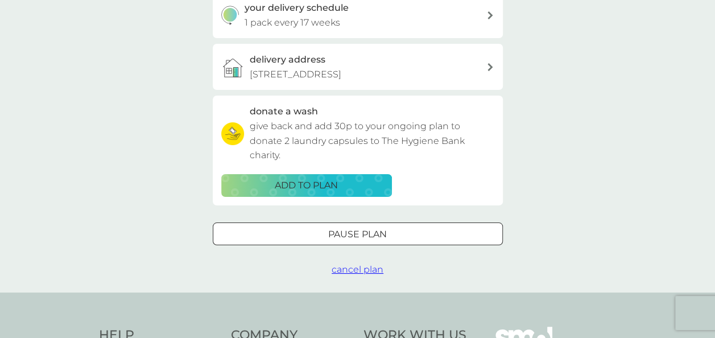
click at [355, 240] on div at bounding box center [357, 234] width 41 height 12
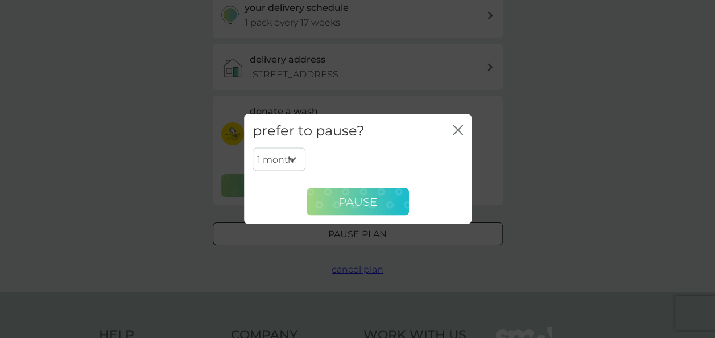
click at [356, 203] on span "Pause" at bounding box center [357, 201] width 39 height 14
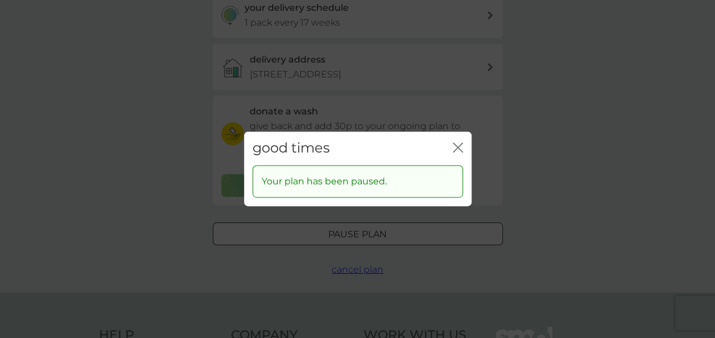
click at [456, 148] on icon "close" at bounding box center [457, 147] width 10 height 10
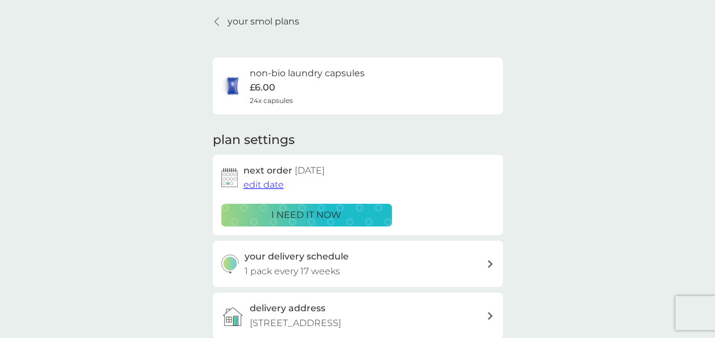
scroll to position [33, 0]
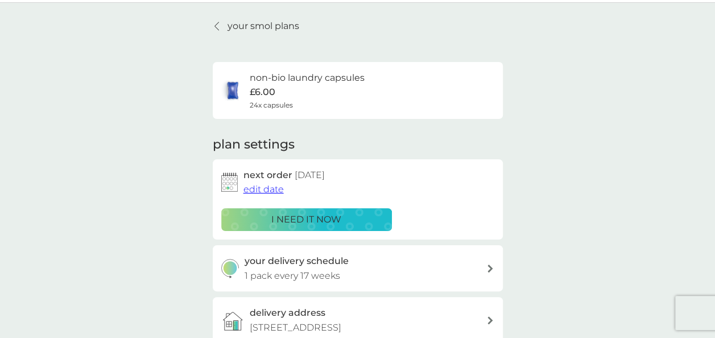
click at [224, 25] on link "your smol plans" at bounding box center [256, 26] width 86 height 15
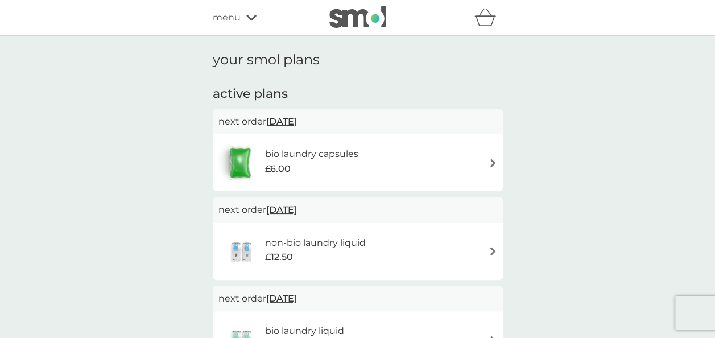
click at [493, 162] on img at bounding box center [492, 163] width 9 height 9
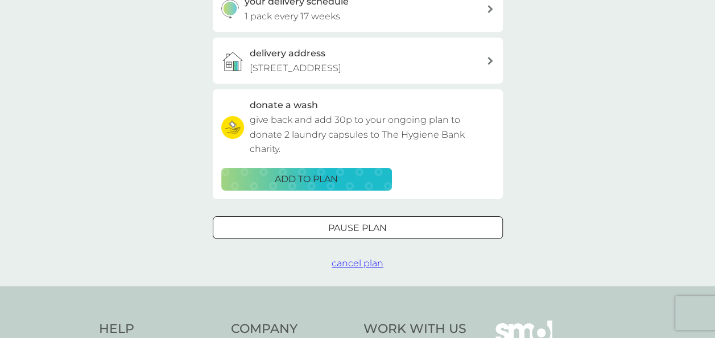
scroll to position [294, 0]
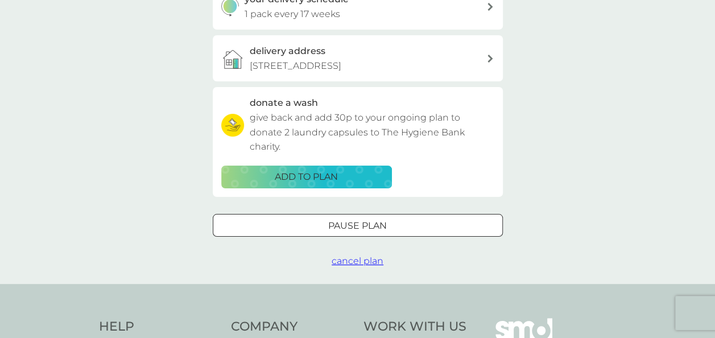
click at [394, 233] on div "Pause plan" at bounding box center [357, 225] width 289 height 15
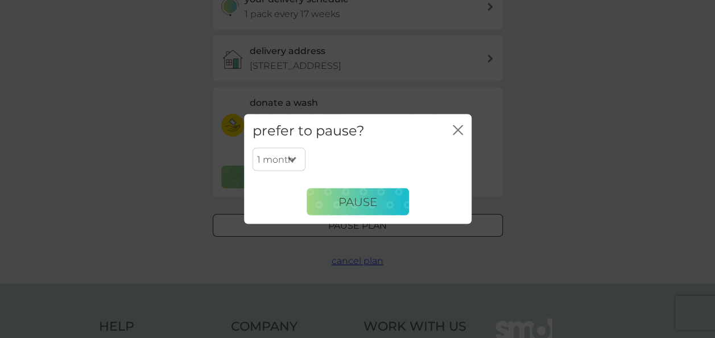
click at [293, 156] on select "1 month 2 months 3 months 4 months 5 months 6 months" at bounding box center [278, 159] width 53 height 24
select select "2"
click at [252, 147] on select "1 month 2 months 3 months 4 months 5 months 6 months" at bounding box center [278, 159] width 53 height 24
click at [345, 204] on span "Pause" at bounding box center [357, 201] width 39 height 14
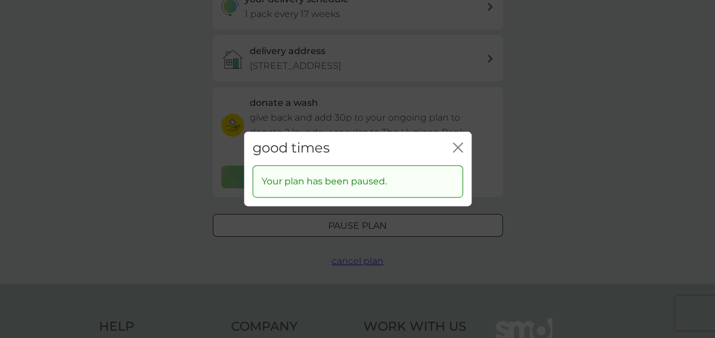
click at [458, 148] on icon "close" at bounding box center [460, 147] width 5 height 9
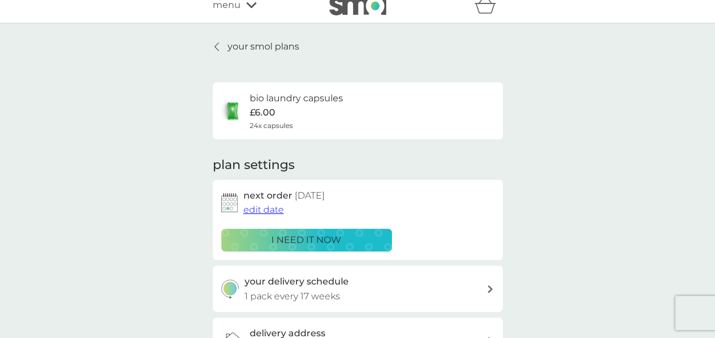
scroll to position [12, 0]
click at [224, 45] on link "your smol plans" at bounding box center [256, 47] width 86 height 15
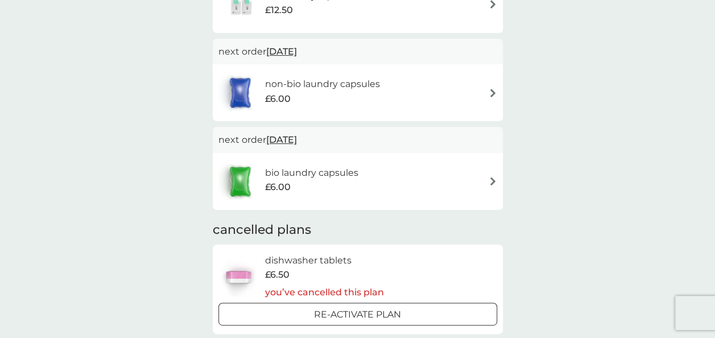
scroll to position [230, 0]
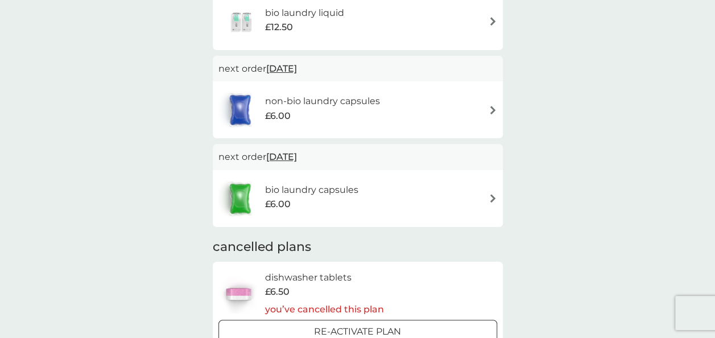
click at [491, 109] on img at bounding box center [492, 110] width 9 height 9
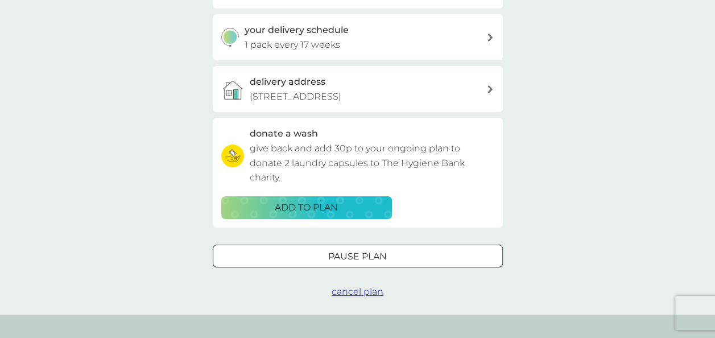
scroll to position [268, 0]
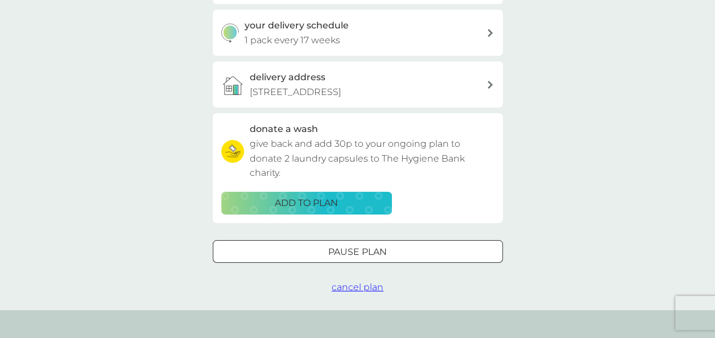
click at [392, 259] on div "Pause plan" at bounding box center [357, 251] width 289 height 15
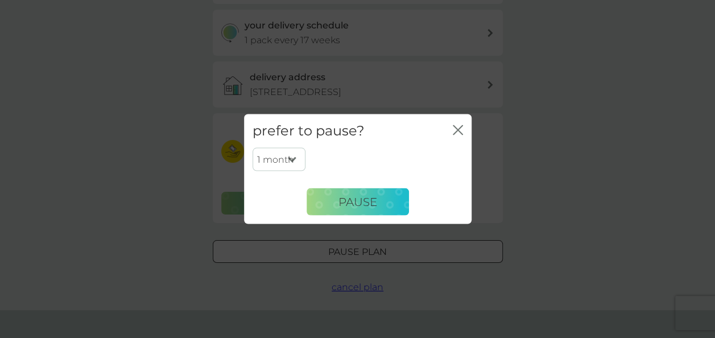
click at [292, 157] on select "1 month 2 months 3 months 4 months 5 months 6 months" at bounding box center [278, 159] width 53 height 24
select select "2"
click at [252, 147] on select "1 month 2 months 3 months 4 months 5 months 6 months" at bounding box center [278, 159] width 53 height 24
click at [353, 205] on span "Pause" at bounding box center [357, 201] width 39 height 14
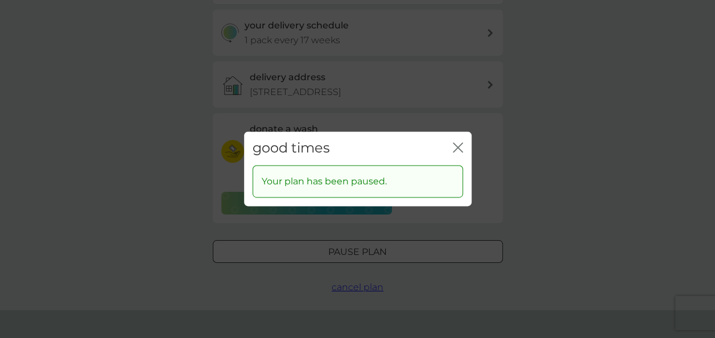
click at [456, 148] on icon "close" at bounding box center [457, 147] width 10 height 10
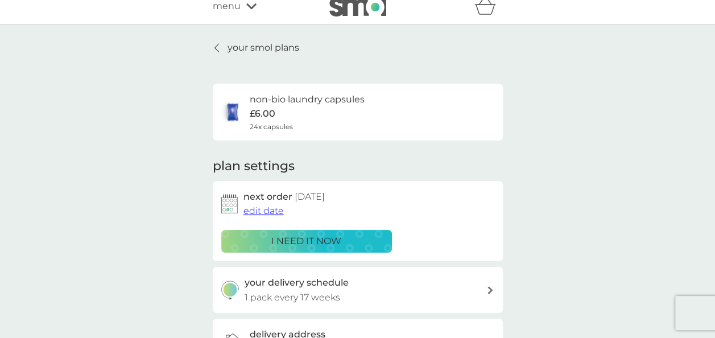
scroll to position [0, 0]
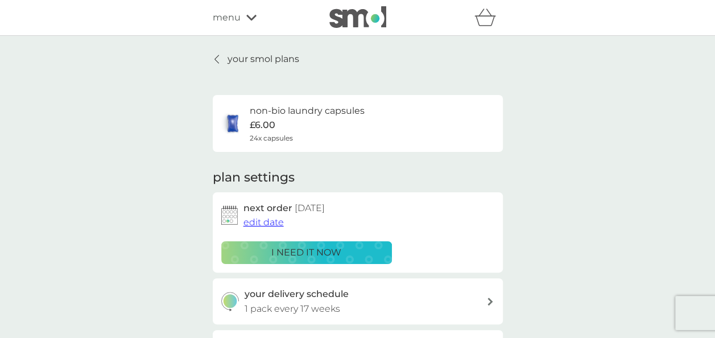
click at [265, 58] on p "your smol plans" at bounding box center [263, 59] width 72 height 15
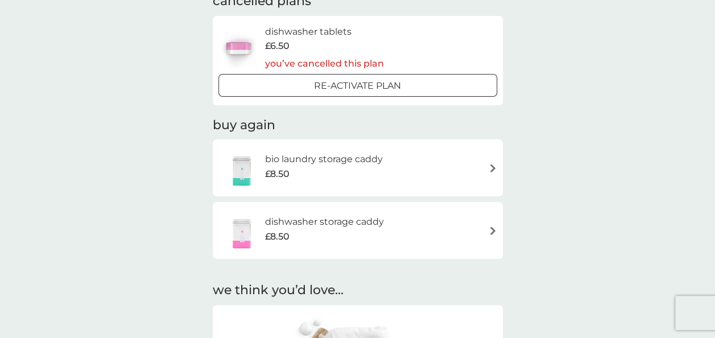
scroll to position [473, 0]
